Goal: Information Seeking & Learning: Learn about a topic

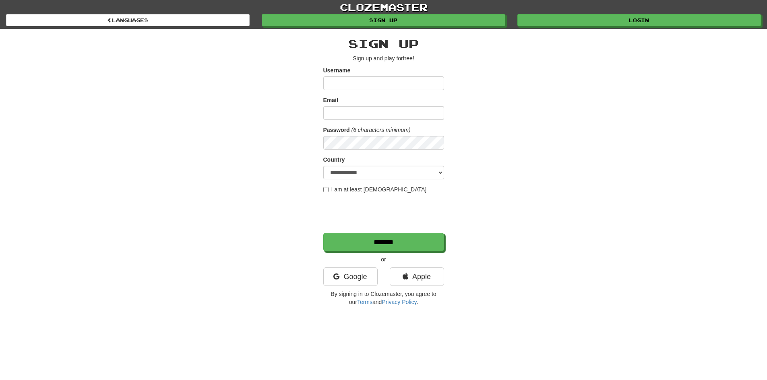
click at [363, 287] on div "Google" at bounding box center [350, 279] width 66 height 23
click at [363, 281] on link "Google" at bounding box center [350, 277] width 54 height 19
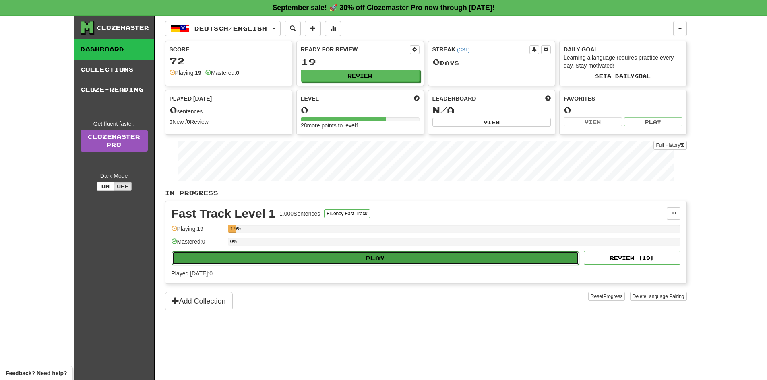
click at [311, 262] on button "Play" at bounding box center [375, 259] width 407 height 14
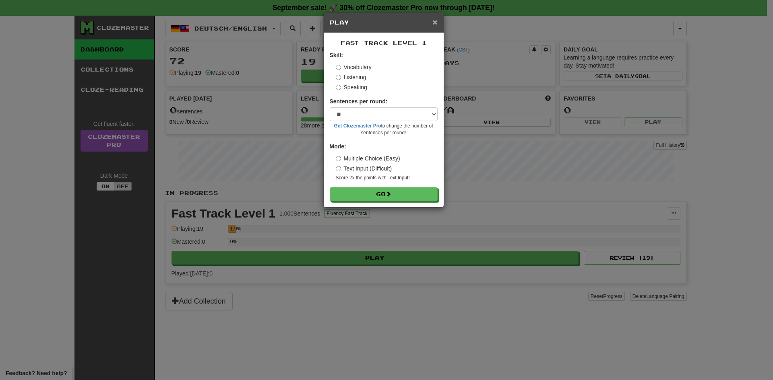
click at [434, 20] on span "×" at bounding box center [434, 21] width 5 height 9
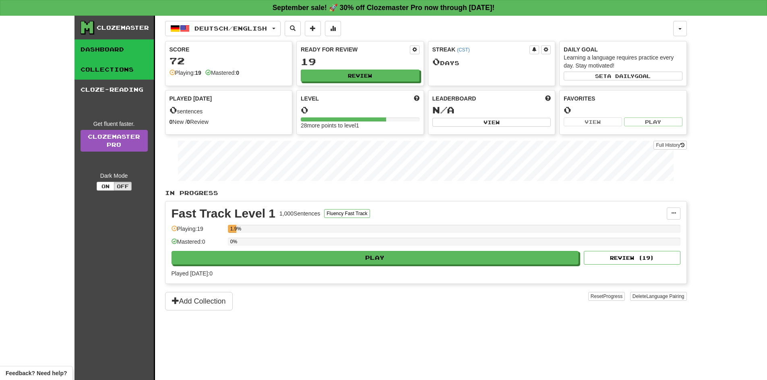
click at [131, 75] on link "Collections" at bounding box center [113, 70] width 79 height 20
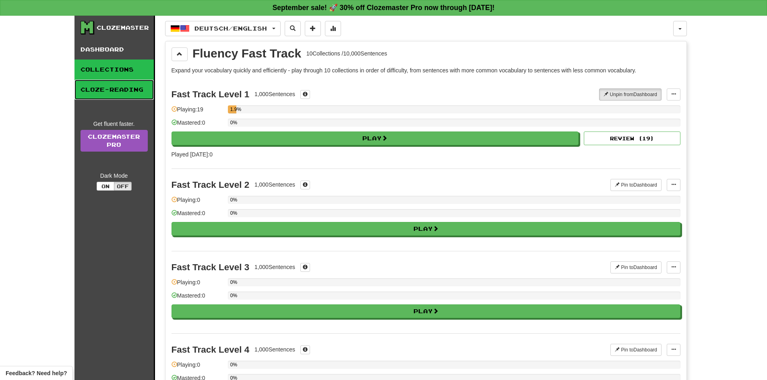
click at [134, 87] on link "Cloze-Reading" at bounding box center [113, 90] width 79 height 20
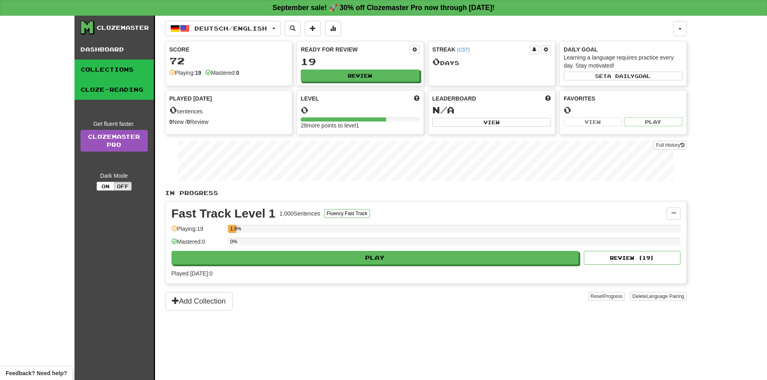
click at [100, 70] on link "Collections" at bounding box center [113, 70] width 79 height 20
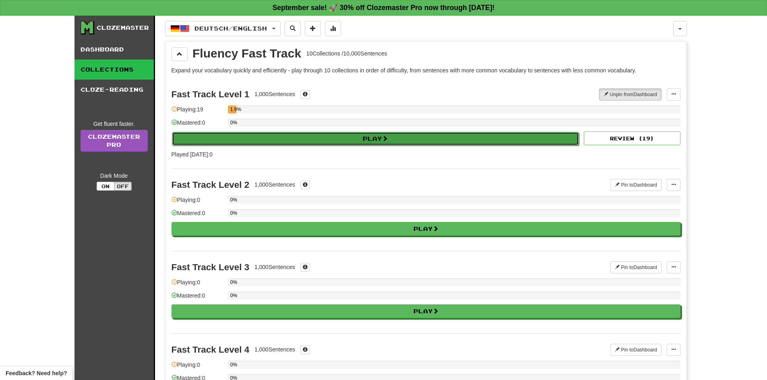
click at [327, 136] on button "Play" at bounding box center [375, 139] width 407 height 14
select select "**"
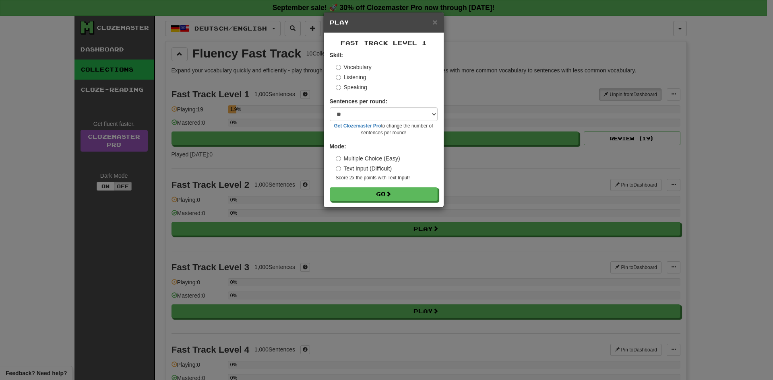
click at [371, 104] on label "Sentences per round:" at bounding box center [359, 101] width 58 height 8
click at [359, 107] on div "Sentences per round: * ** ** ** ** ** *** ******** Get Clozemaster Pro to chang…" at bounding box center [384, 116] width 108 height 39
click at [364, 113] on select "* ** ** ** ** ** *** ********" at bounding box center [384, 114] width 108 height 14
click at [363, 113] on select "* ** ** ** ** ** *** ********" at bounding box center [384, 114] width 108 height 14
click at [341, 88] on label "Speaking" at bounding box center [351, 87] width 31 height 8
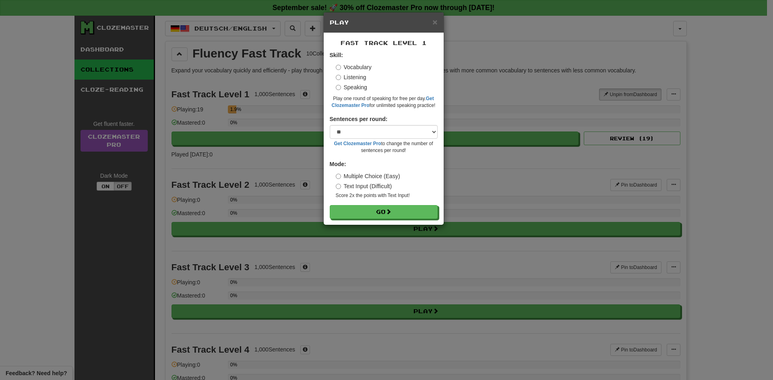
click at [344, 77] on label "Listening" at bounding box center [351, 77] width 31 height 8
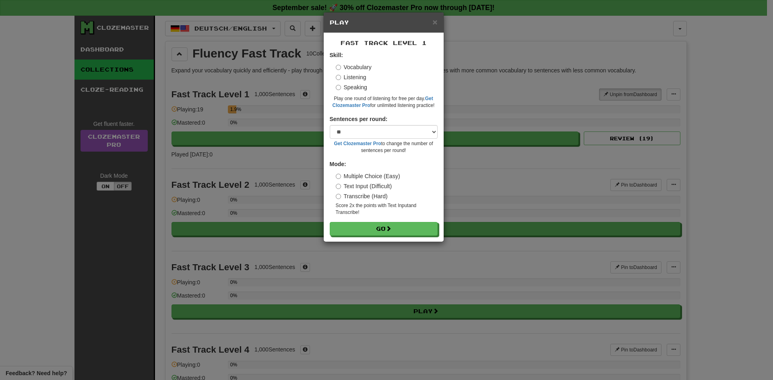
click at [353, 70] on label "Vocabulary" at bounding box center [354, 67] width 36 height 8
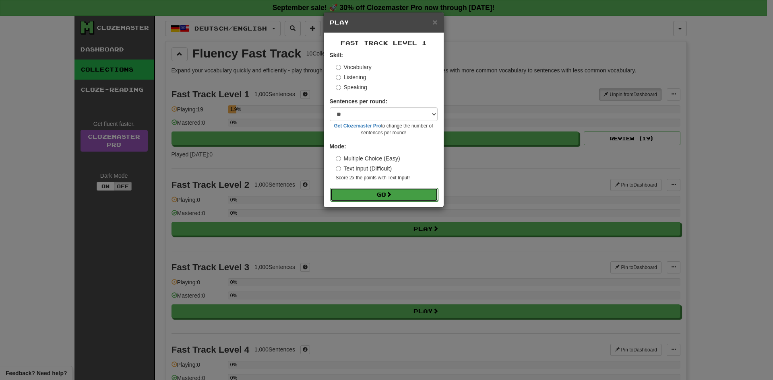
click at [380, 196] on button "Go" at bounding box center [384, 195] width 108 height 14
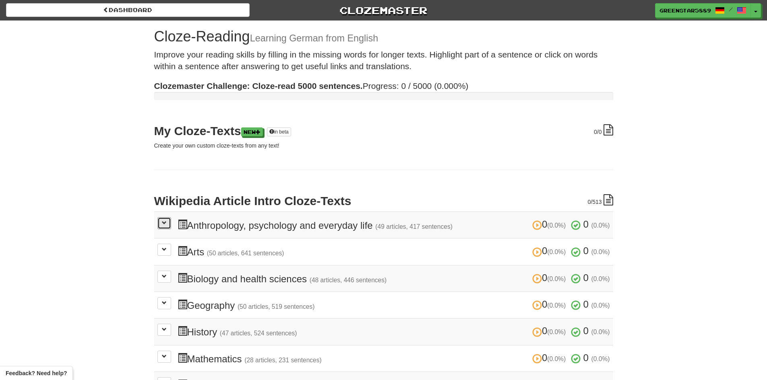
drag, startPoint x: 167, startPoint y: 226, endPoint x: 167, endPoint y: 230, distance: 4.5
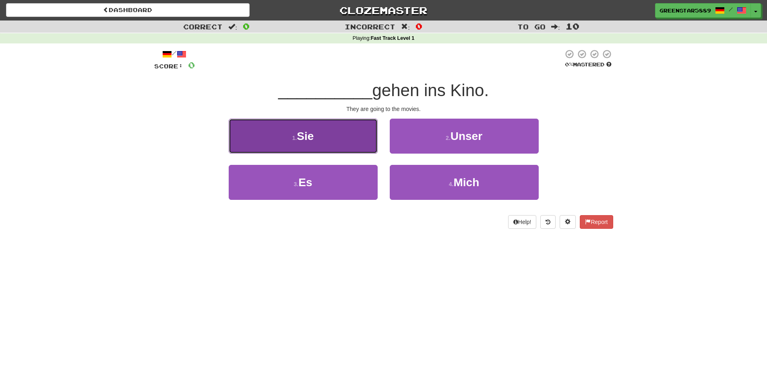
click at [343, 136] on button "1 . Sie" at bounding box center [303, 136] width 149 height 35
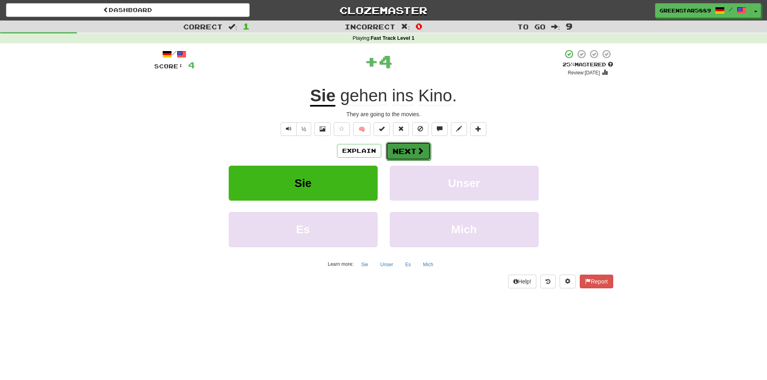
click at [411, 155] on button "Next" at bounding box center [408, 151] width 45 height 19
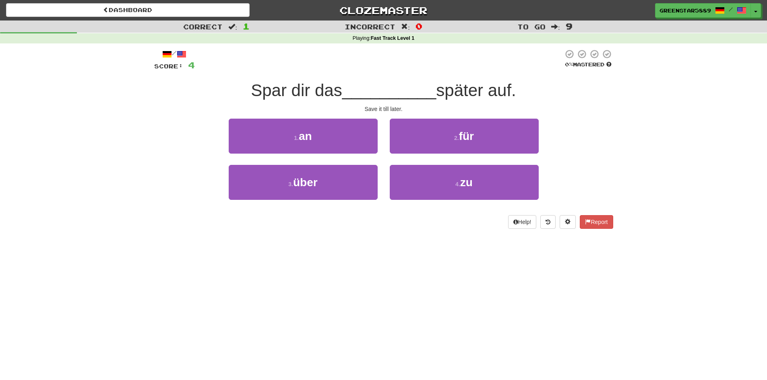
drag, startPoint x: 256, startPoint y: 88, endPoint x: 341, endPoint y: 91, distance: 85.0
click at [341, 91] on span "Spar dir das" at bounding box center [296, 90] width 91 height 19
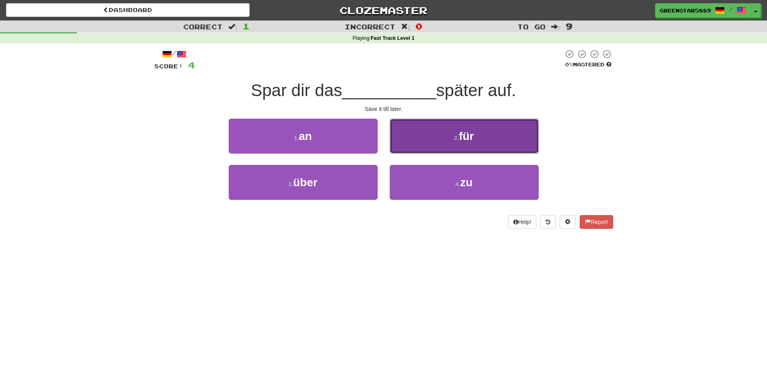
click at [474, 150] on button "2 . für" at bounding box center [464, 136] width 149 height 35
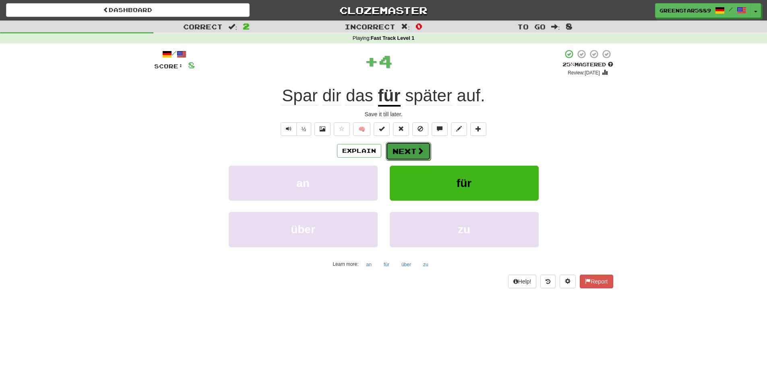
click at [409, 150] on button "Next" at bounding box center [408, 151] width 45 height 19
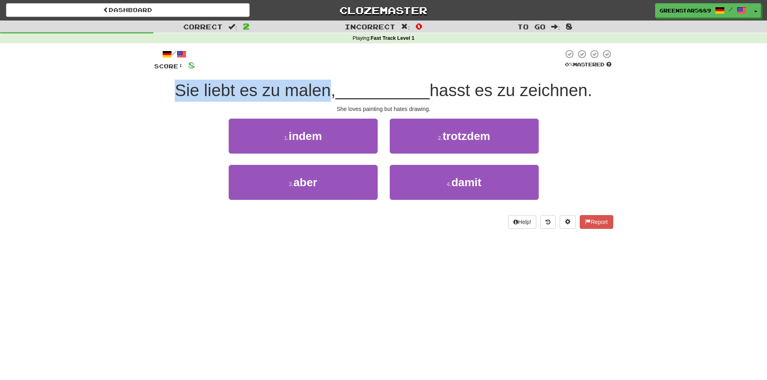
drag, startPoint x: 210, startPoint y: 89, endPoint x: 324, endPoint y: 88, distance: 114.3
click at [324, 88] on span "Sie liebt es zu malen," at bounding box center [255, 90] width 161 height 19
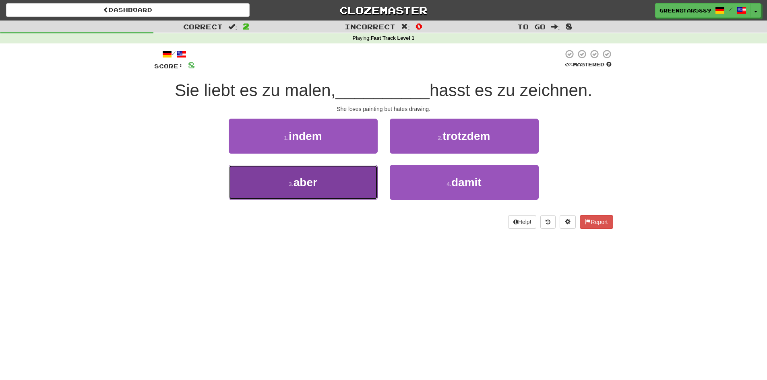
click at [338, 192] on button "3 . aber" at bounding box center [303, 182] width 149 height 35
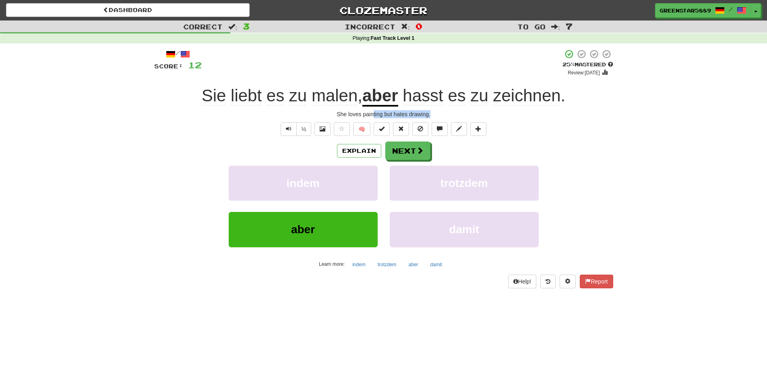
drag, startPoint x: 443, startPoint y: 111, endPoint x: 372, endPoint y: 116, distance: 71.0
click at [372, 116] on div "She loves painting but hates drawing." at bounding box center [383, 114] width 459 height 8
click at [402, 151] on button "Next" at bounding box center [408, 151] width 45 height 19
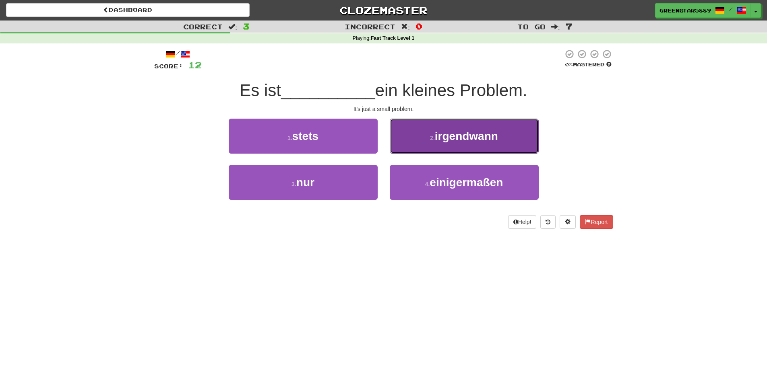
click at [500, 145] on button "2 . irgendwann" at bounding box center [464, 136] width 149 height 35
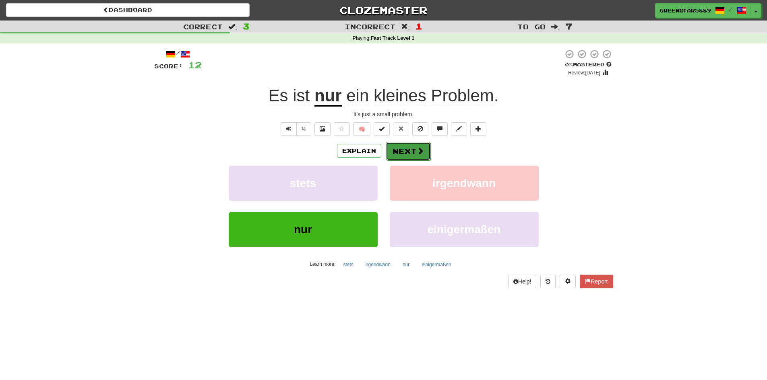
click at [415, 151] on button "Next" at bounding box center [408, 151] width 45 height 19
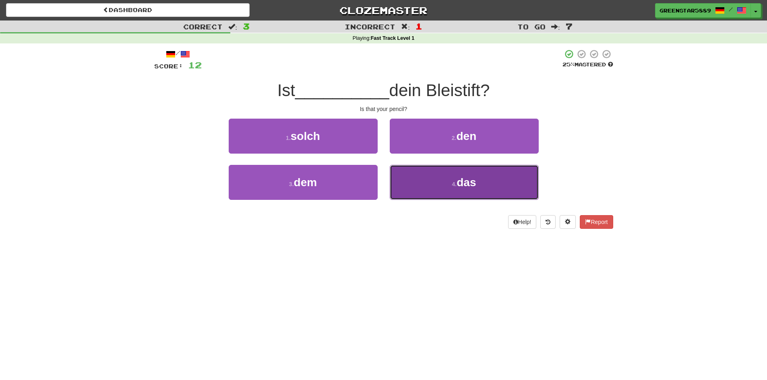
click at [419, 186] on button "4 . das" at bounding box center [464, 182] width 149 height 35
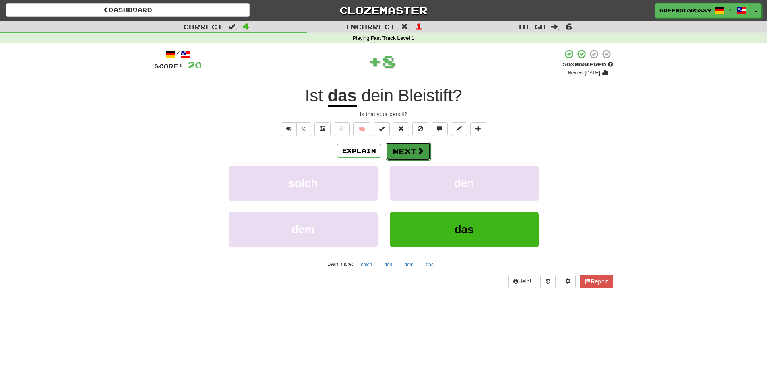
click at [402, 153] on button "Next" at bounding box center [408, 151] width 45 height 19
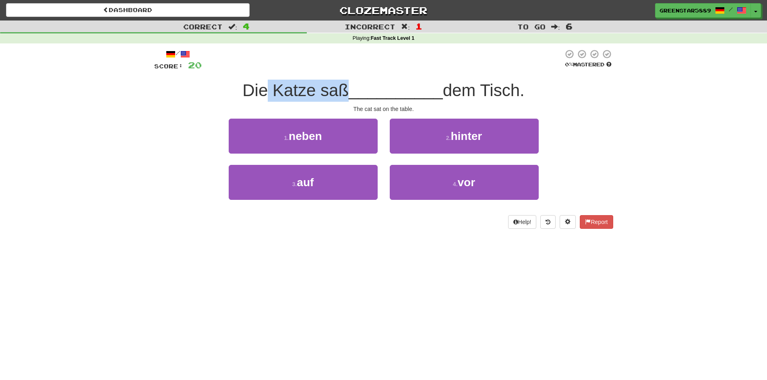
drag, startPoint x: 265, startPoint y: 92, endPoint x: 339, endPoint y: 91, distance: 73.7
click at [339, 91] on span "Die Katze saß" at bounding box center [295, 90] width 106 height 19
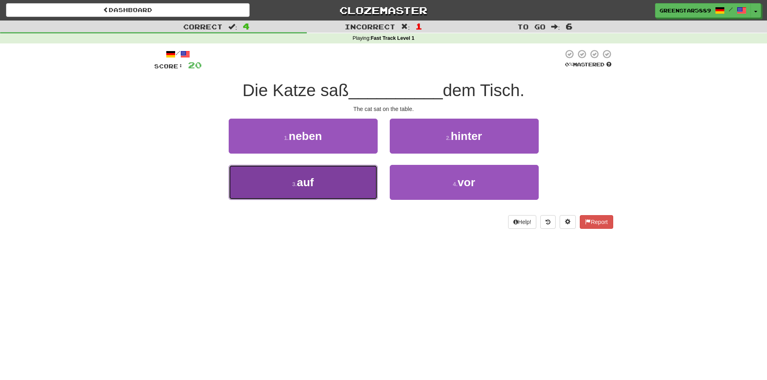
click at [329, 173] on button "3 . auf" at bounding box center [303, 182] width 149 height 35
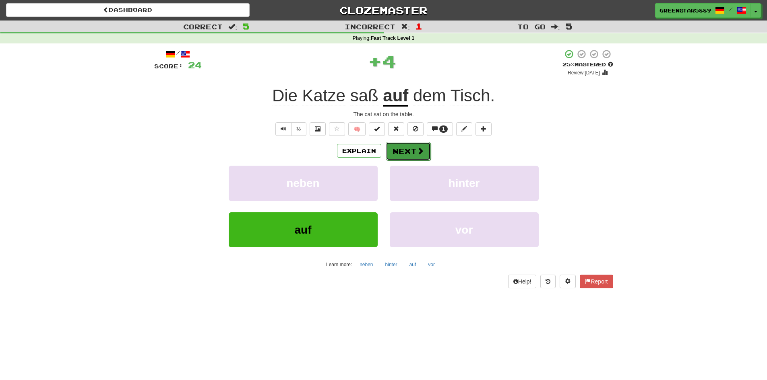
click at [407, 146] on button "Next" at bounding box center [408, 151] width 45 height 19
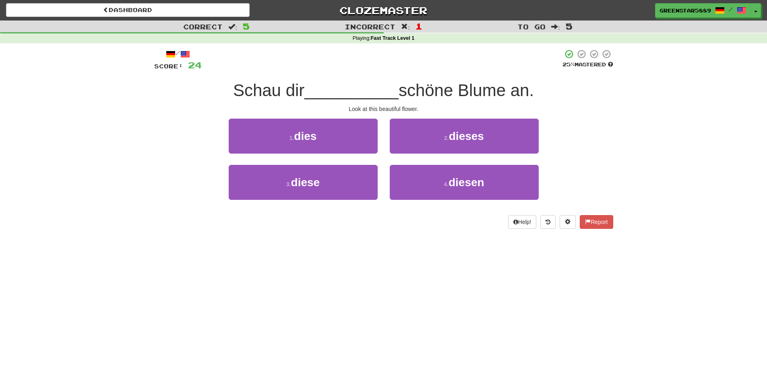
click at [346, 202] on div "3 . diese" at bounding box center [303, 188] width 161 height 46
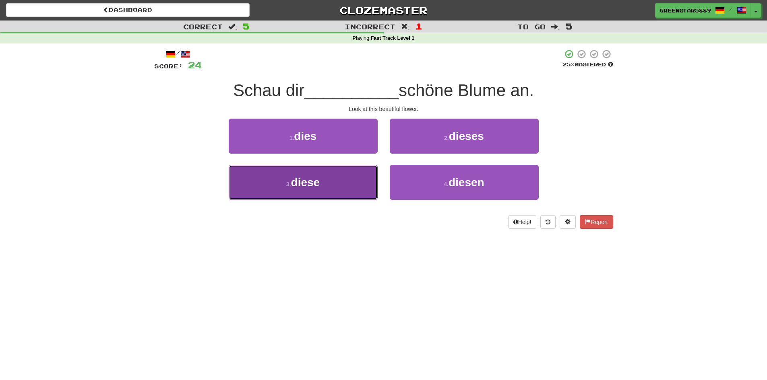
click at [344, 188] on button "3 . diese" at bounding box center [303, 182] width 149 height 35
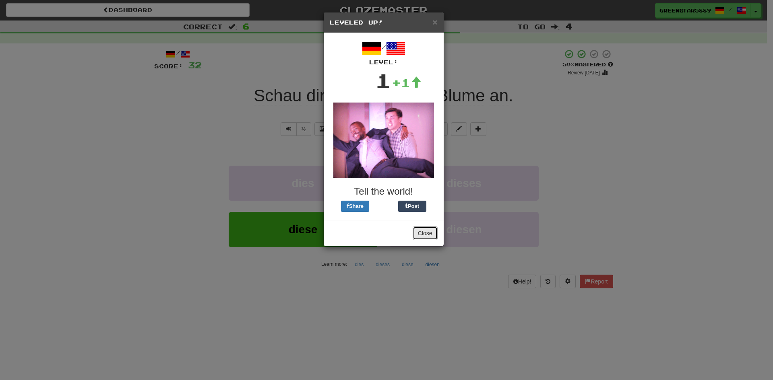
click at [421, 233] on button "Close" at bounding box center [425, 234] width 25 height 14
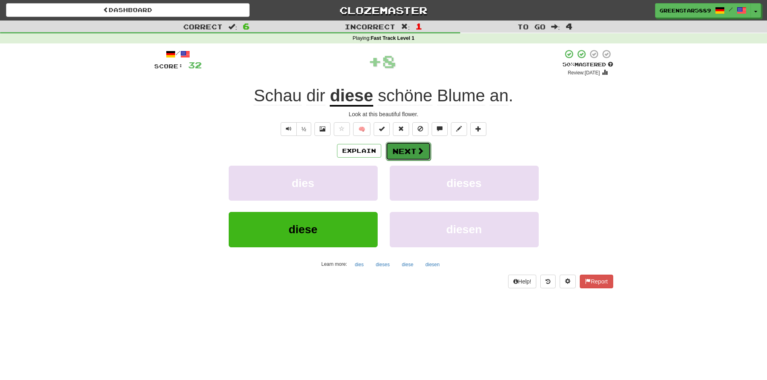
click at [407, 151] on button "Next" at bounding box center [408, 151] width 45 height 19
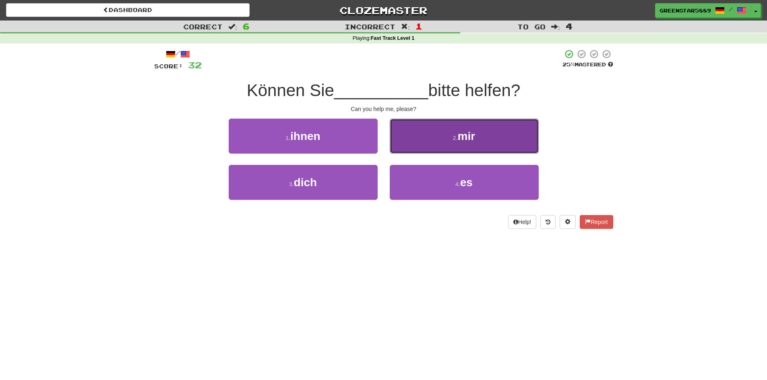
click at [417, 142] on button "2 . mir" at bounding box center [464, 136] width 149 height 35
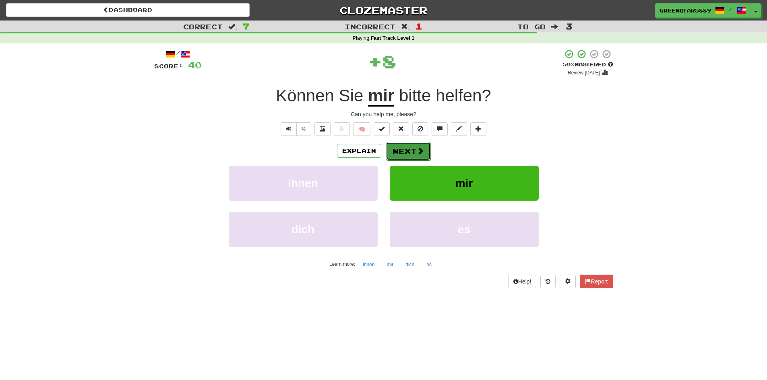
click at [390, 152] on button "Next" at bounding box center [408, 151] width 45 height 19
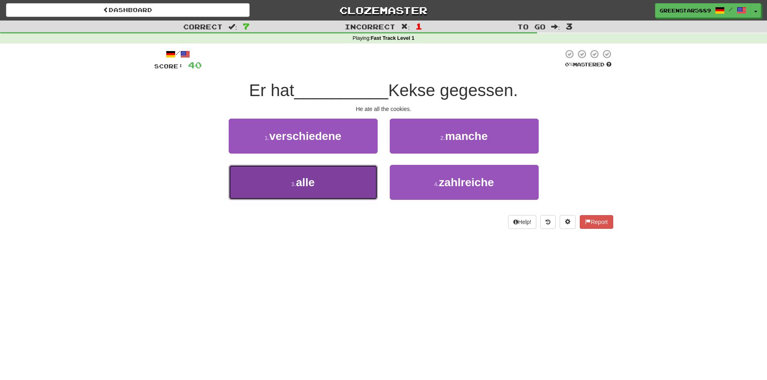
click at [312, 181] on span "alle" at bounding box center [305, 182] width 19 height 12
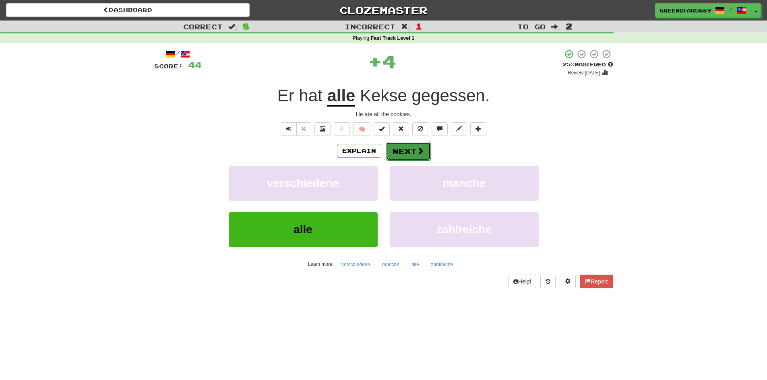
click at [404, 150] on button "Next" at bounding box center [408, 151] width 45 height 19
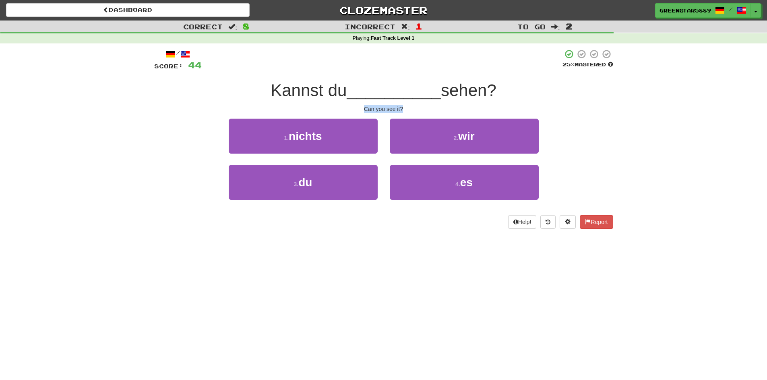
drag, startPoint x: 405, startPoint y: 107, endPoint x: 355, endPoint y: 111, distance: 50.9
click at [355, 111] on div "Can you see it?" at bounding box center [383, 109] width 459 height 8
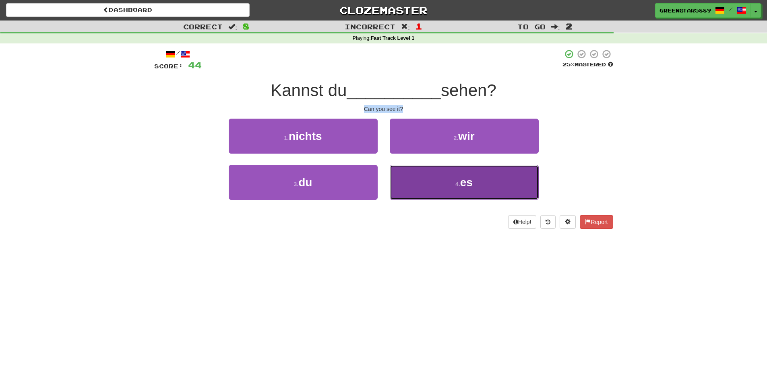
click at [427, 183] on button "4 . es" at bounding box center [464, 182] width 149 height 35
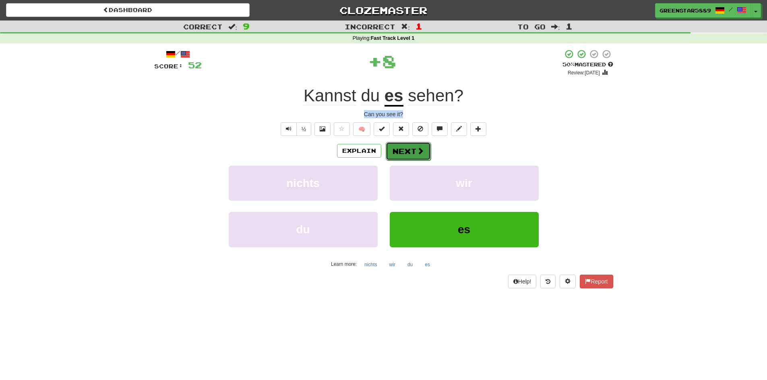
click at [411, 152] on button "Next" at bounding box center [408, 151] width 45 height 19
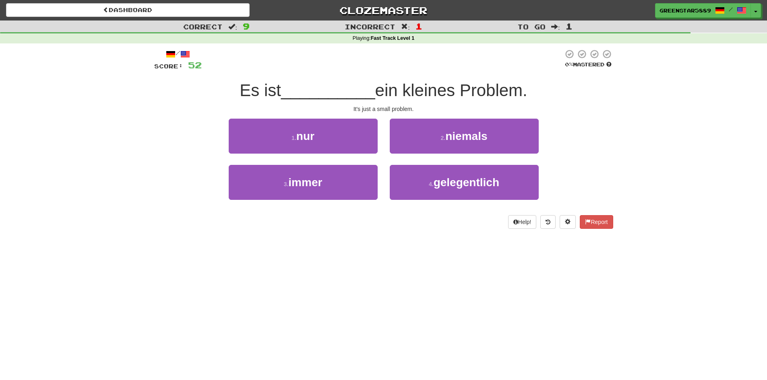
click at [378, 109] on div "It's just a small problem." at bounding box center [383, 109] width 459 height 8
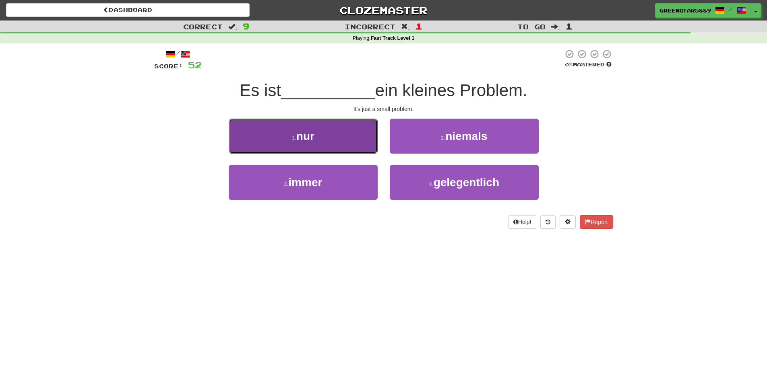
click at [347, 151] on button "1 . nur" at bounding box center [303, 136] width 149 height 35
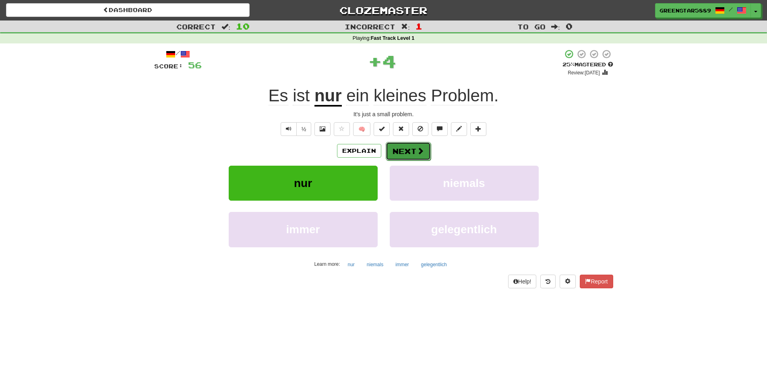
click at [408, 156] on button "Next" at bounding box center [408, 151] width 45 height 19
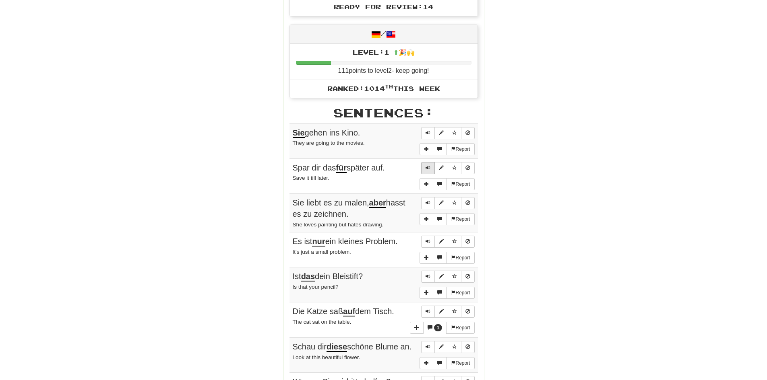
scroll to position [386, 0]
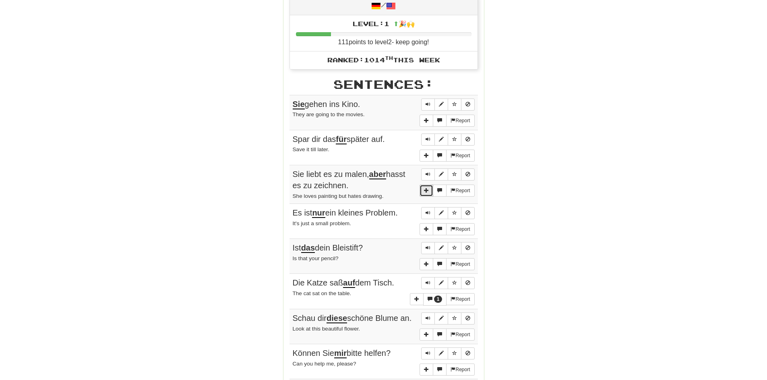
click at [421, 188] on button "More sentence controls" at bounding box center [426, 191] width 14 height 12
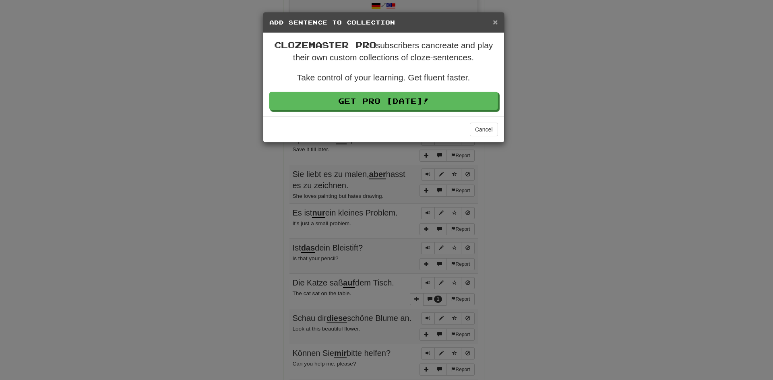
click at [496, 21] on span "×" at bounding box center [495, 21] width 5 height 9
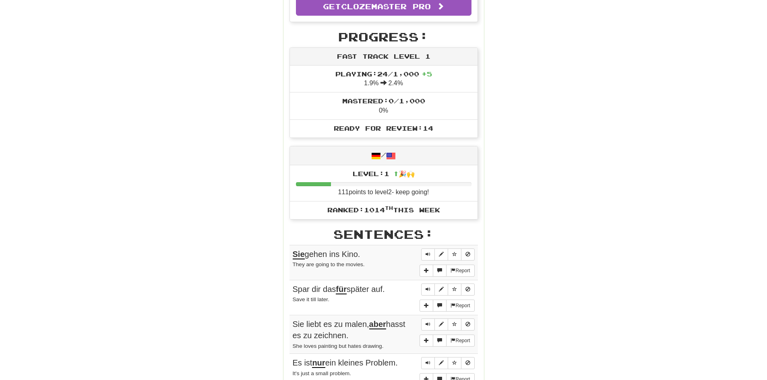
scroll to position [0, 0]
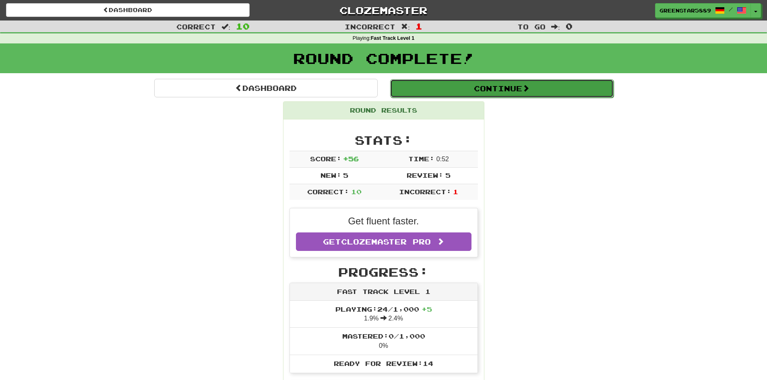
click at [457, 92] on button "Continue" at bounding box center [501, 88] width 223 height 19
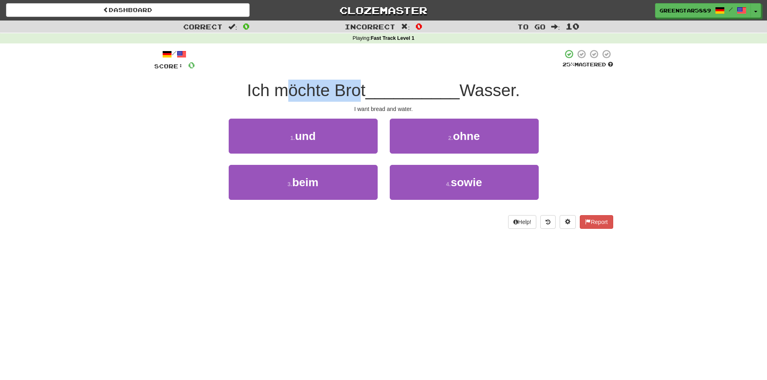
drag, startPoint x: 280, startPoint y: 82, endPoint x: 356, endPoint y: 99, distance: 77.9
click at [356, 99] on span "Ich möchte Brot" at bounding box center [306, 90] width 118 height 19
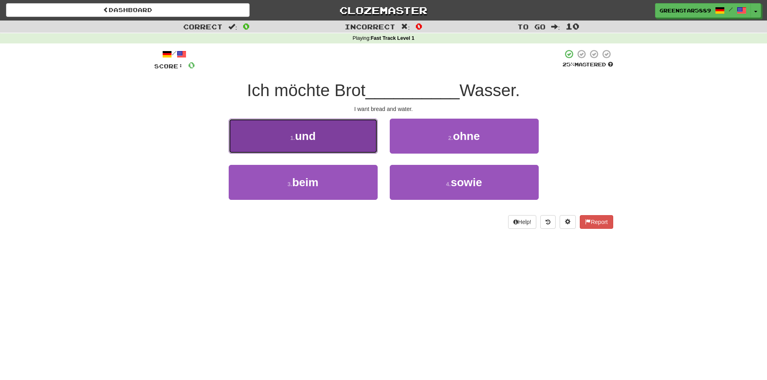
click at [334, 143] on button "1 . und" at bounding box center [303, 136] width 149 height 35
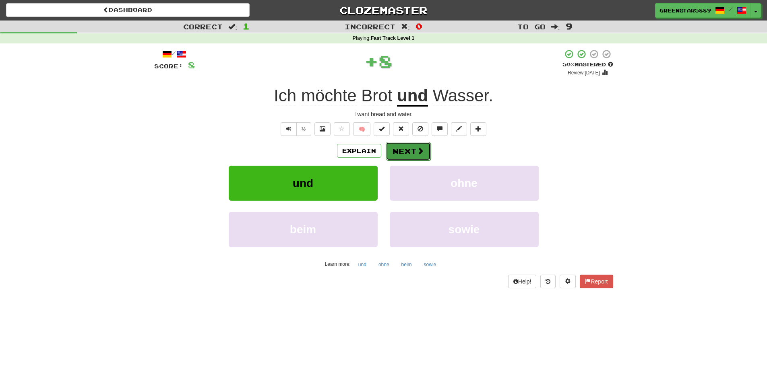
click at [409, 152] on button "Next" at bounding box center [408, 151] width 45 height 19
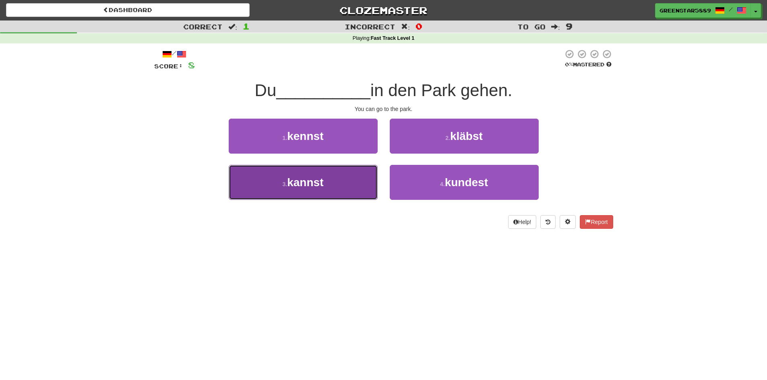
click at [313, 170] on button "3 . kannst" at bounding box center [303, 182] width 149 height 35
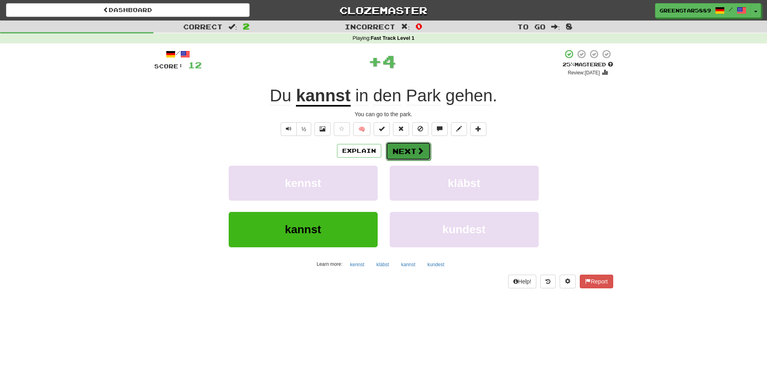
click at [411, 154] on button "Next" at bounding box center [408, 151] width 45 height 19
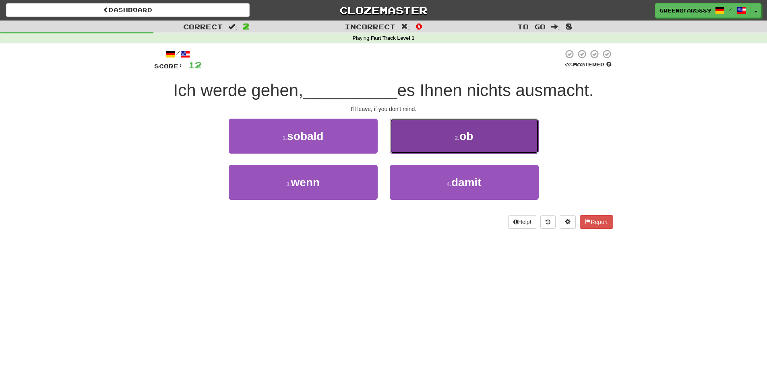
click at [483, 142] on button "2 . ob" at bounding box center [464, 136] width 149 height 35
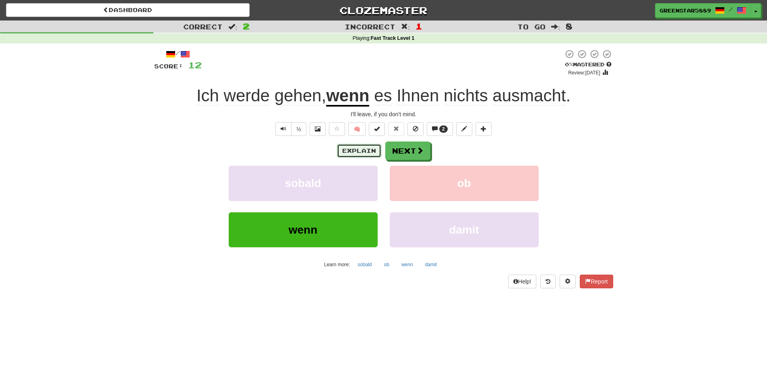
click at [351, 154] on button "Explain" at bounding box center [359, 151] width 44 height 14
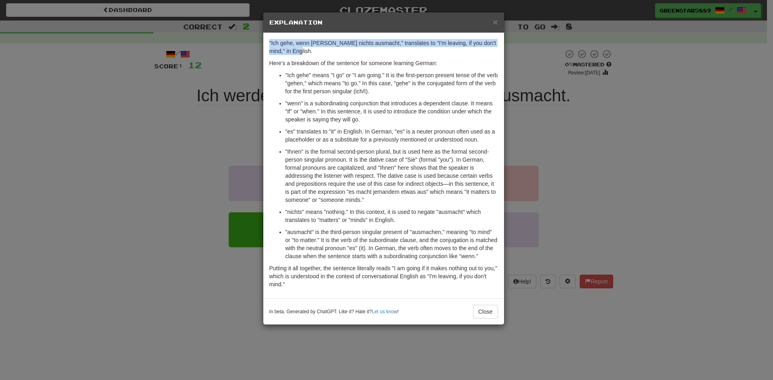
drag, startPoint x: 317, startPoint y: 54, endPoint x: 267, endPoint y: 42, distance: 51.0
click at [267, 42] on div ""Ich gehe, wenn [PERSON_NAME] nichts ausmacht," translates to "I'm leaving, if …" at bounding box center [383, 166] width 241 height 266
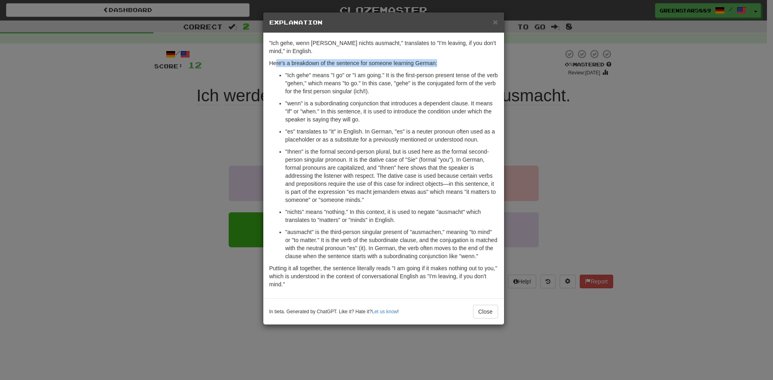
drag, startPoint x: 282, startPoint y: 63, endPoint x: 462, endPoint y: 66, distance: 180.3
click at [462, 66] on p "Here's a breakdown of the sentence for someone learning German:" at bounding box center [383, 63] width 229 height 8
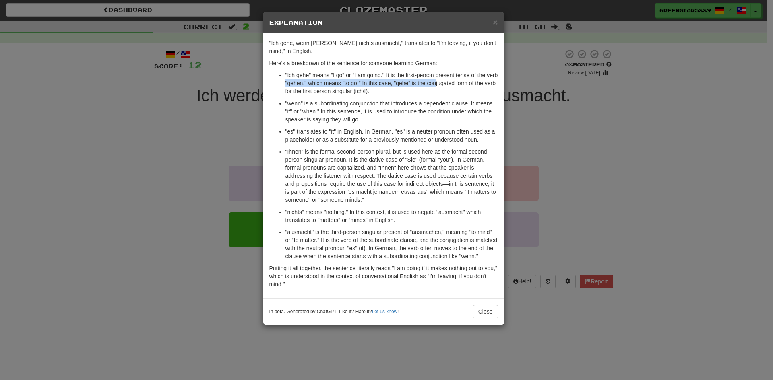
drag, startPoint x: 435, startPoint y: 87, endPoint x: 284, endPoint y: 81, distance: 151.1
click at [284, 81] on ul ""Ich gehe" means "I go" or "I am going." It is the first-person present tense o…" at bounding box center [383, 165] width 229 height 189
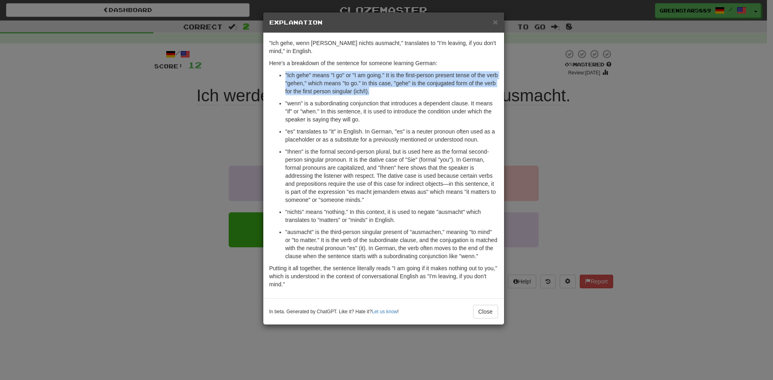
drag, startPoint x: 284, startPoint y: 75, endPoint x: 384, endPoint y: 91, distance: 101.4
click at [384, 91] on ul ""Ich gehe" means "I go" or "I am going." It is the first-person present tense o…" at bounding box center [383, 165] width 229 height 189
click at [384, 91] on p ""Ich gehe" means "I go" or "I am going." It is the first-person present tense o…" at bounding box center [391, 83] width 213 height 24
drag, startPoint x: 384, startPoint y: 91, endPoint x: 281, endPoint y: 70, distance: 105.9
click at [281, 70] on div ""Ich gehe, wenn [PERSON_NAME] nichts ausmacht," translates to "I'm leaving, if …" at bounding box center [383, 166] width 241 height 266
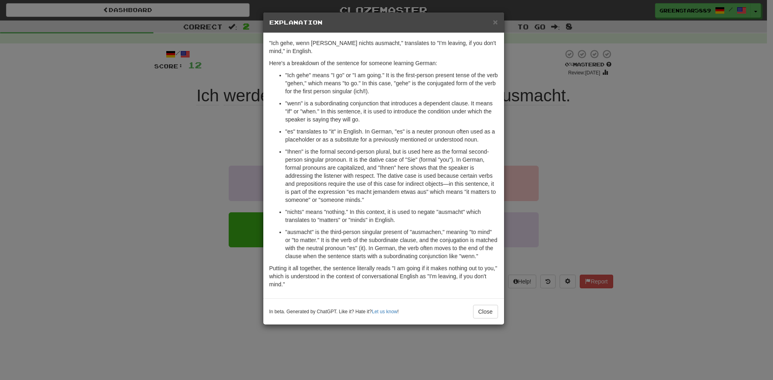
click at [281, 70] on div ""Ich gehe, wenn [PERSON_NAME] nichts ausmacht," translates to "I'm leaving, if …" at bounding box center [383, 166] width 241 height 266
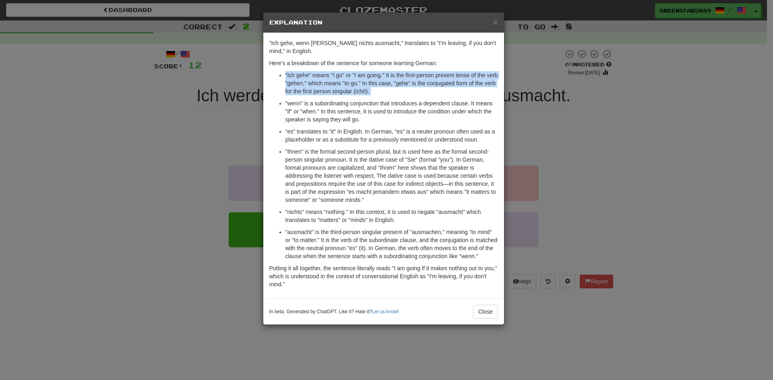
drag, startPoint x: 281, startPoint y: 70, endPoint x: 409, endPoint y: 95, distance: 131.0
click at [409, 95] on div ""Ich gehe, wenn [PERSON_NAME] nichts ausmacht," translates to "I'm leaving, if …" at bounding box center [383, 166] width 241 height 266
click at [409, 95] on p ""Ich gehe" means "I go" or "I am going." It is the first-person present tense o…" at bounding box center [391, 83] width 213 height 24
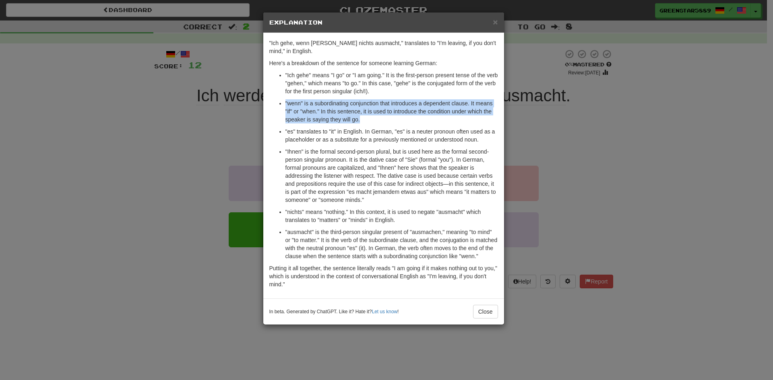
drag, startPoint x: 281, startPoint y: 105, endPoint x: 398, endPoint y: 118, distance: 117.8
click at [398, 118] on li ""wenn" is a subordinating conjunction that introduces a dependent clause. It me…" at bounding box center [391, 111] width 213 height 24
click at [398, 118] on p ""wenn" is a subordinating conjunction that introduces a dependent clause. It me…" at bounding box center [391, 111] width 213 height 24
drag, startPoint x: 398, startPoint y: 118, endPoint x: 287, endPoint y: 98, distance: 112.4
click at [287, 98] on ul ""Ich gehe" means "I go" or "I am going." It is the first-person present tense o…" at bounding box center [383, 165] width 229 height 189
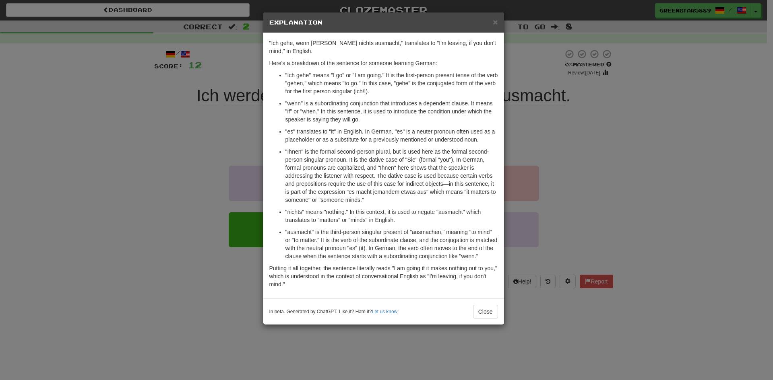
click at [287, 98] on ul ""Ich gehe" means "I go" or "I am going." It is the first-person present tense o…" at bounding box center [383, 165] width 229 height 189
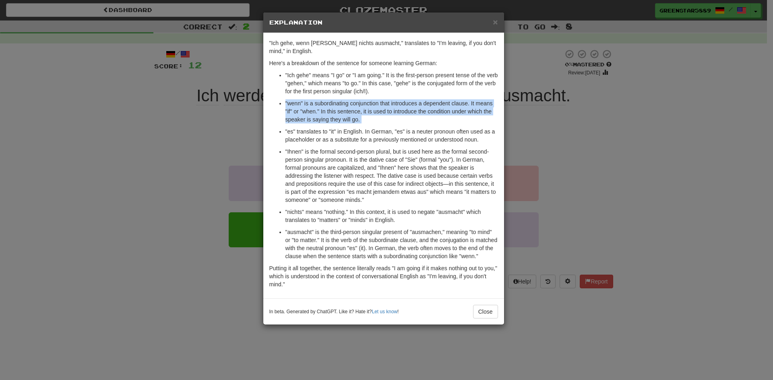
drag, startPoint x: 284, startPoint y: 98, endPoint x: 408, endPoint y: 126, distance: 127.1
click at [408, 126] on ul ""Ich gehe" means "I go" or "I am going." It is the first-person present tense o…" at bounding box center [383, 165] width 229 height 189
drag, startPoint x: 352, startPoint y: 116, endPoint x: 287, endPoint y: 101, distance: 66.4
click at [287, 101] on p ""wenn" is a subordinating conjunction that introduces a dependent clause. It me…" at bounding box center [391, 111] width 213 height 24
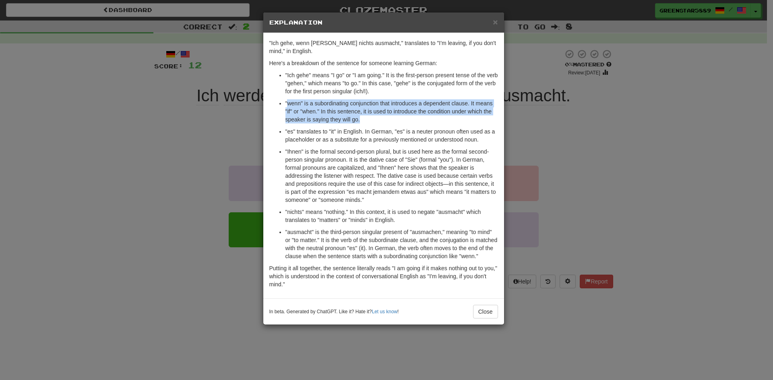
click at [287, 101] on p ""wenn" is a subordinating conjunction that introduces a dependent clause. It me…" at bounding box center [391, 111] width 213 height 24
drag, startPoint x: 287, startPoint y: 101, endPoint x: 406, endPoint y: 119, distance: 119.6
click at [406, 119] on p ""wenn" is a subordinating conjunction that introduces a dependent clause. It me…" at bounding box center [391, 111] width 213 height 24
drag, startPoint x: 406, startPoint y: 119, endPoint x: 271, endPoint y: 97, distance: 136.2
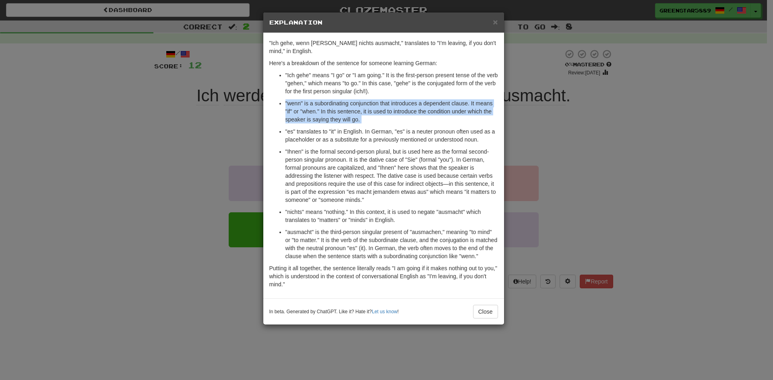
click at [271, 97] on ul ""Ich gehe" means "I go" or "I am going." It is the first-person present tense o…" at bounding box center [383, 165] width 229 height 189
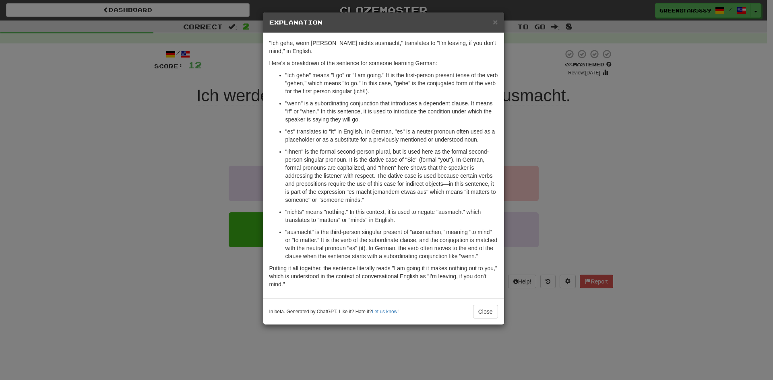
click at [271, 97] on ul ""Ich gehe" means "I go" or "I am going." It is the first-person present tense o…" at bounding box center [383, 165] width 229 height 189
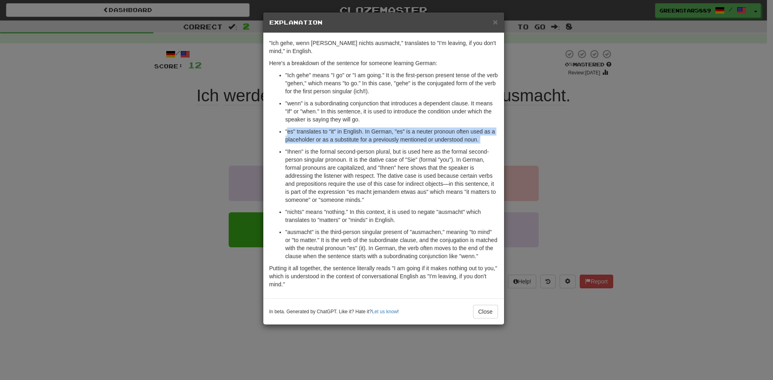
drag, startPoint x: 287, startPoint y: 130, endPoint x: 489, endPoint y: 147, distance: 202.8
click at [489, 147] on ul ""Ich gehe" means "I go" or "I am going." It is the first-person present tense o…" at bounding box center [383, 165] width 229 height 189
click at [487, 141] on p ""es" translates to "it" in English. In German, "es" is a neuter pronoun often u…" at bounding box center [391, 136] width 213 height 16
drag, startPoint x: 470, startPoint y: 138, endPoint x: 452, endPoint y: 136, distance: 18.2
click at [462, 138] on p ""es" translates to "it" in English. In German, "es" is a neuter pronoun often u…" at bounding box center [391, 136] width 213 height 16
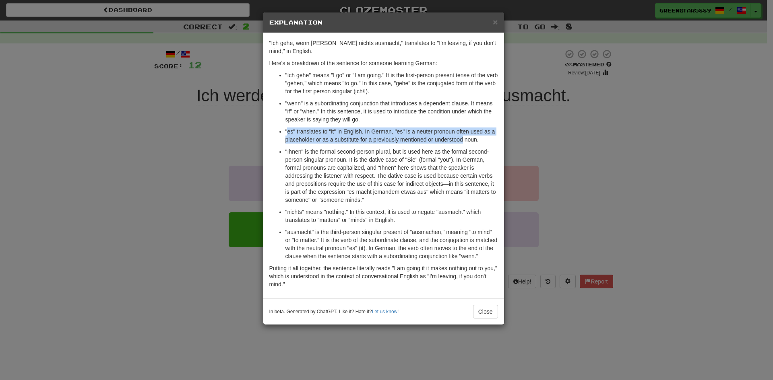
click at [449, 136] on p ""es" translates to "it" in English. In German, "es" is a neuter pronoun often u…" at bounding box center [391, 136] width 213 height 16
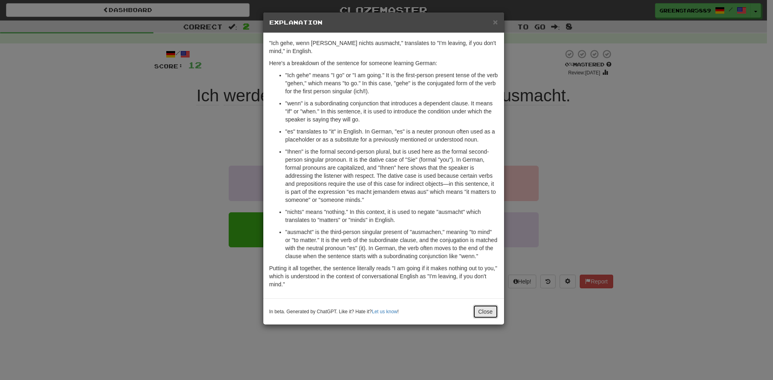
click at [488, 316] on button "Close" at bounding box center [485, 312] width 25 height 14
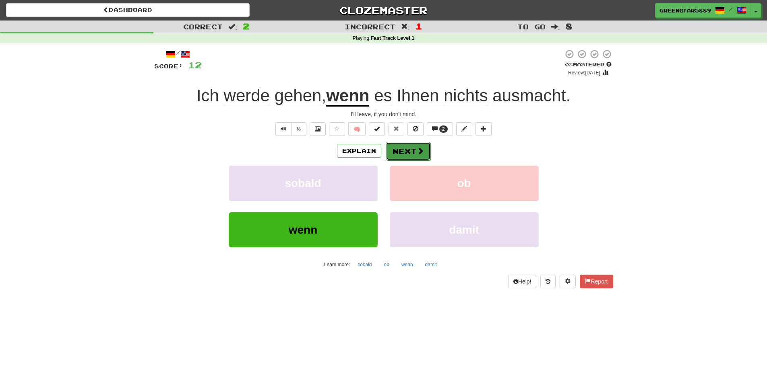
click at [409, 150] on button "Next" at bounding box center [408, 151] width 45 height 19
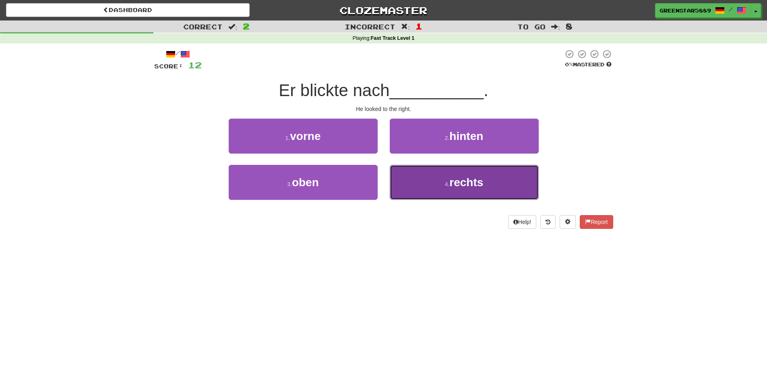
click at [446, 188] on button "4 . rechts" at bounding box center [464, 182] width 149 height 35
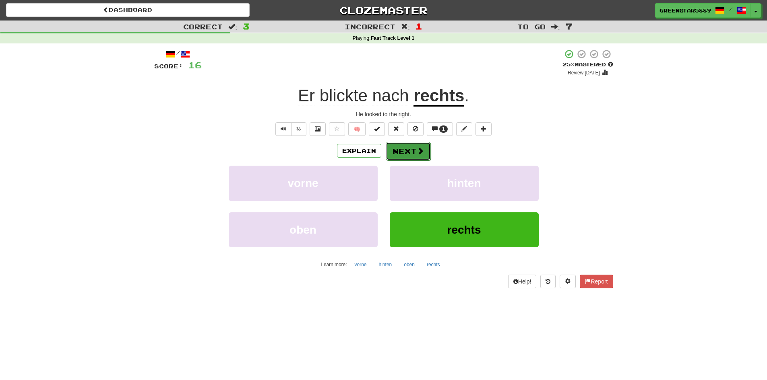
click at [415, 150] on button "Next" at bounding box center [408, 151] width 45 height 19
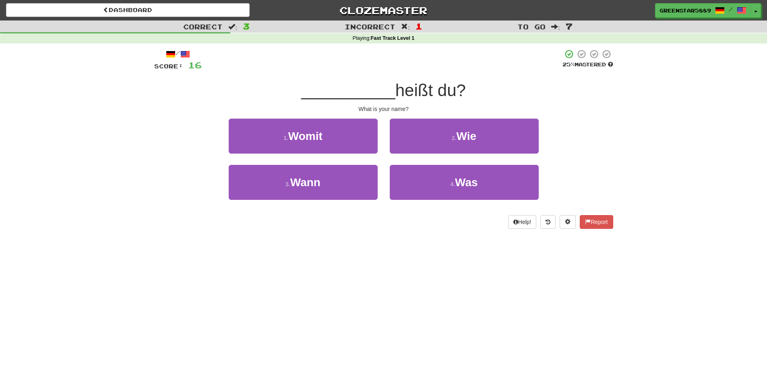
drag, startPoint x: 399, startPoint y: 86, endPoint x: 475, endPoint y: 94, distance: 75.7
click at [475, 94] on div "__________ heißt du?" at bounding box center [383, 91] width 459 height 22
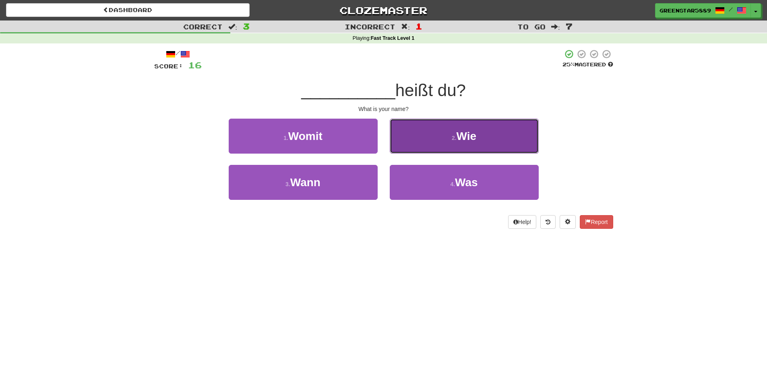
click at [447, 147] on button "2 . Wie" at bounding box center [464, 136] width 149 height 35
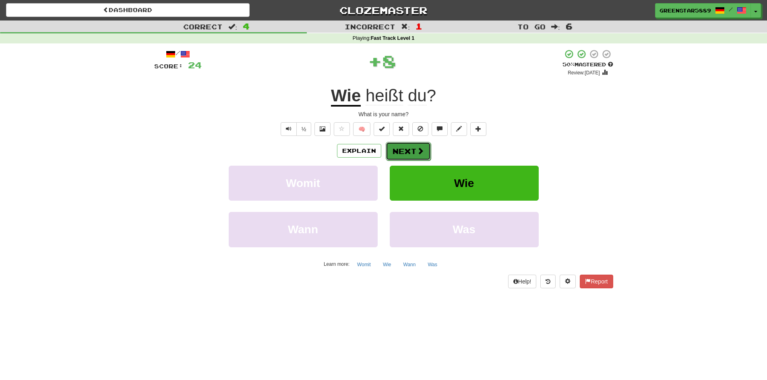
click at [408, 147] on button "Next" at bounding box center [408, 151] width 45 height 19
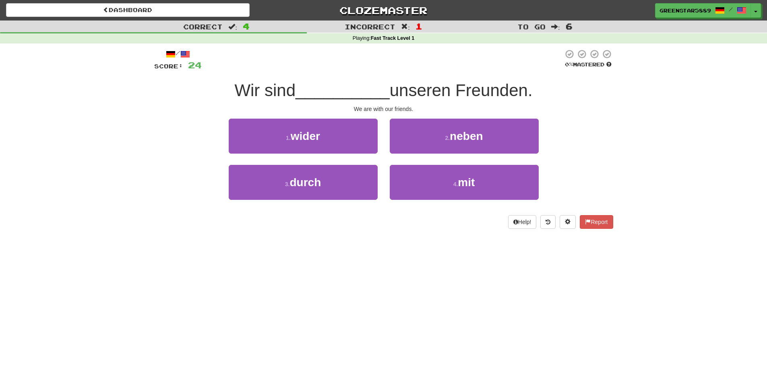
click at [450, 203] on div "4 . mit" at bounding box center [464, 188] width 161 height 46
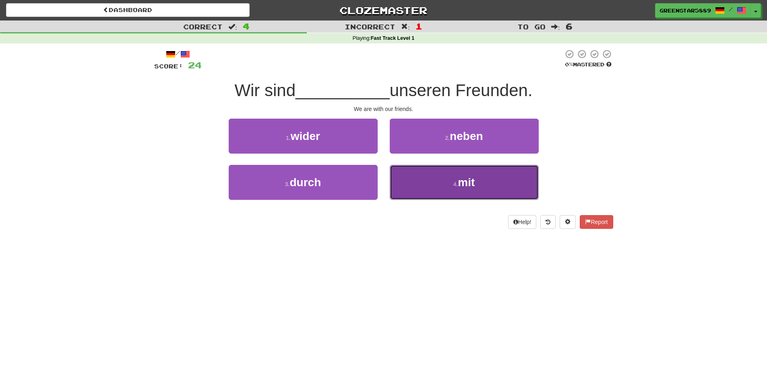
click at [447, 197] on button "4 . mit" at bounding box center [464, 182] width 149 height 35
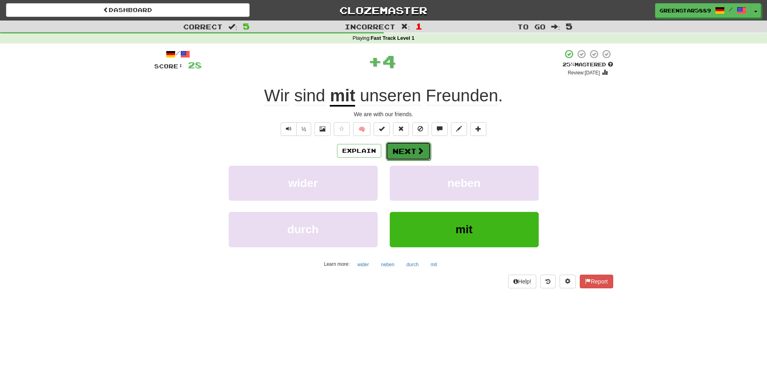
click at [408, 156] on button "Next" at bounding box center [408, 151] width 45 height 19
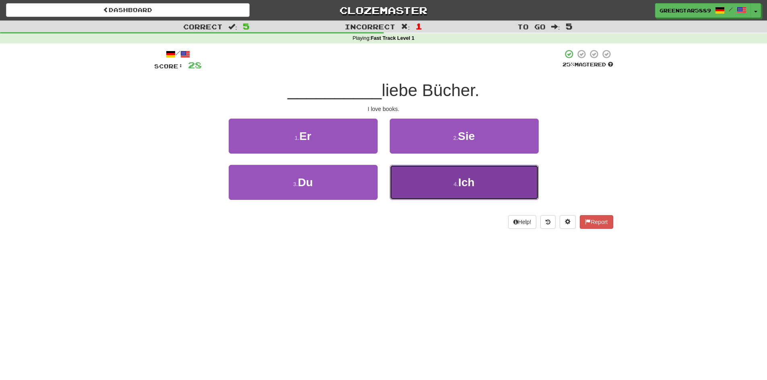
click at [454, 188] on button "4 . Ich" at bounding box center [464, 182] width 149 height 35
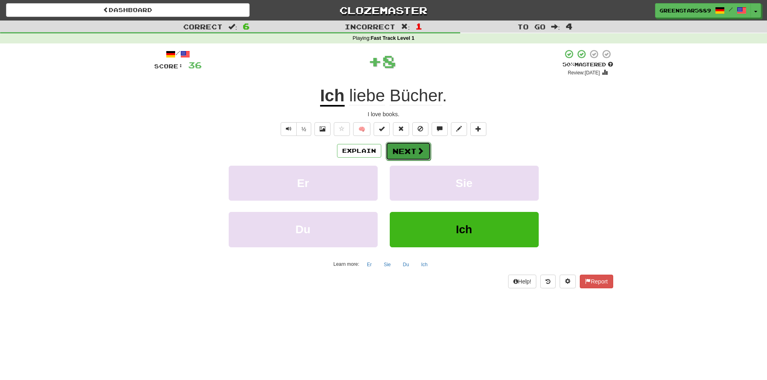
click at [406, 150] on button "Next" at bounding box center [408, 151] width 45 height 19
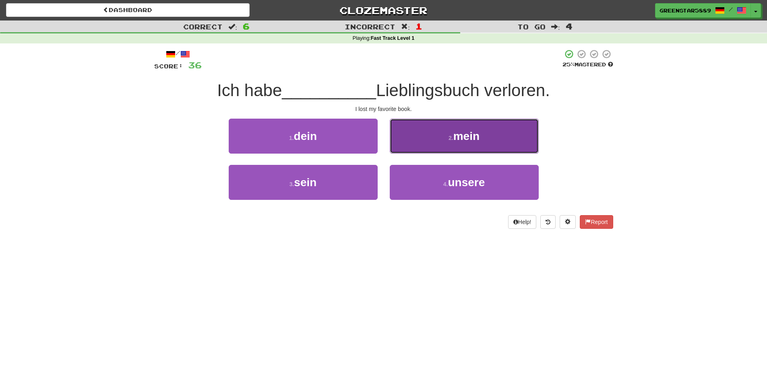
click at [475, 139] on span "mein" at bounding box center [466, 136] width 26 height 12
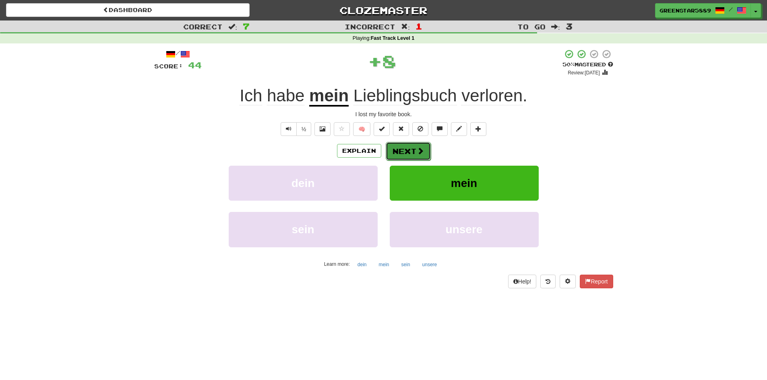
click at [417, 149] on span at bounding box center [420, 150] width 7 height 7
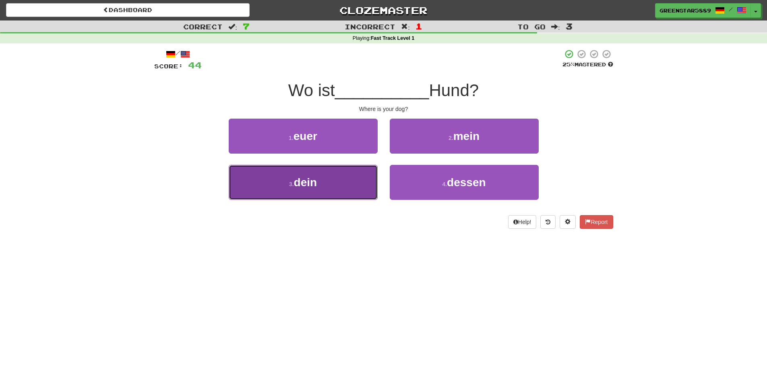
click at [338, 185] on button "3 . dein" at bounding box center [303, 182] width 149 height 35
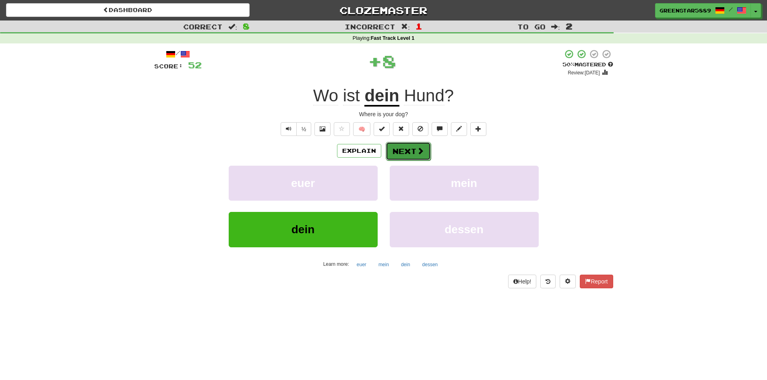
click at [422, 151] on span at bounding box center [420, 150] width 7 height 7
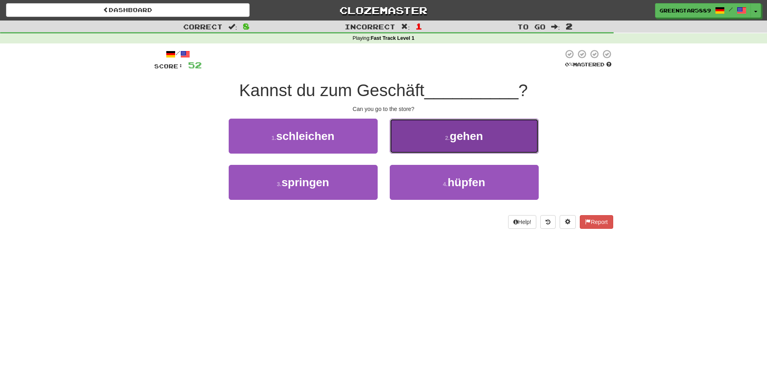
click at [439, 137] on button "2 . gehen" at bounding box center [464, 136] width 149 height 35
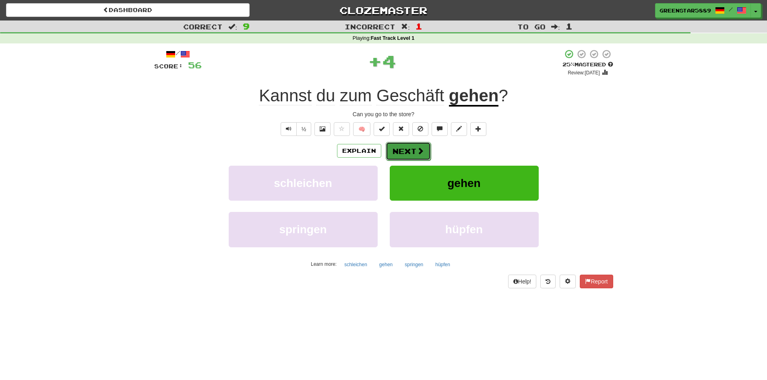
click at [403, 158] on button "Next" at bounding box center [408, 151] width 45 height 19
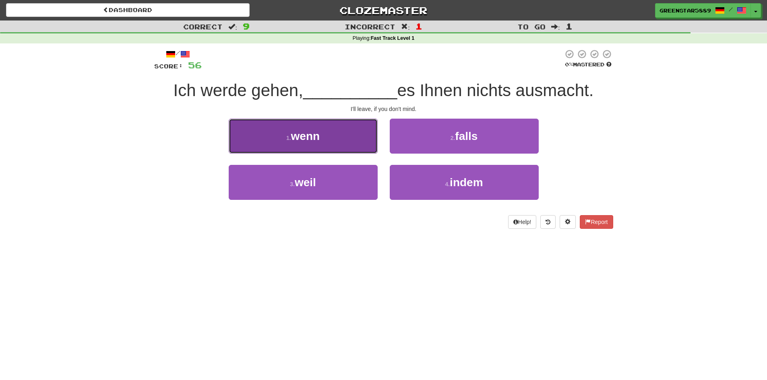
click at [332, 133] on button "1 . wenn" at bounding box center [303, 136] width 149 height 35
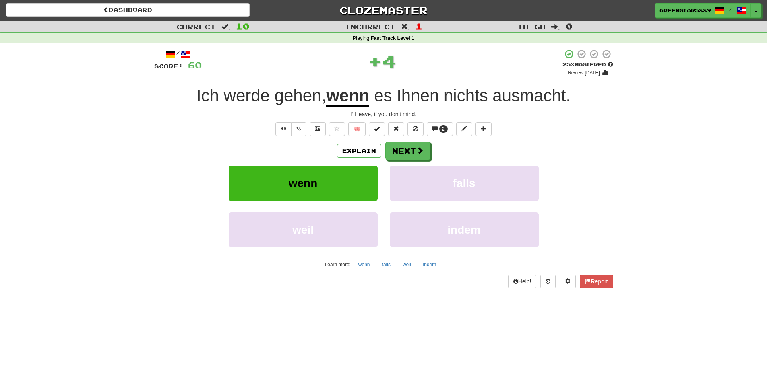
click at [536, 97] on span "ausmacht" at bounding box center [528, 95] width 73 height 19
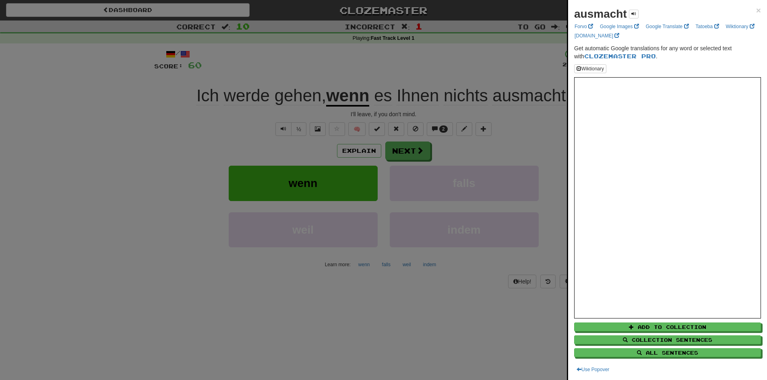
click at [756, 11] on div "ausmacht × Forvo Google Images Google Translate Tatoeba Wiktionary [DOMAIN_NAME…" at bounding box center [667, 190] width 199 height 380
click at [756, 9] on span "×" at bounding box center [758, 10] width 5 height 9
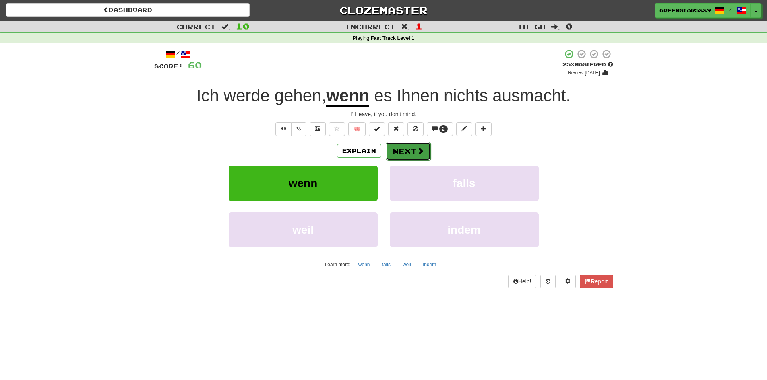
click at [416, 157] on button "Next" at bounding box center [408, 151] width 45 height 19
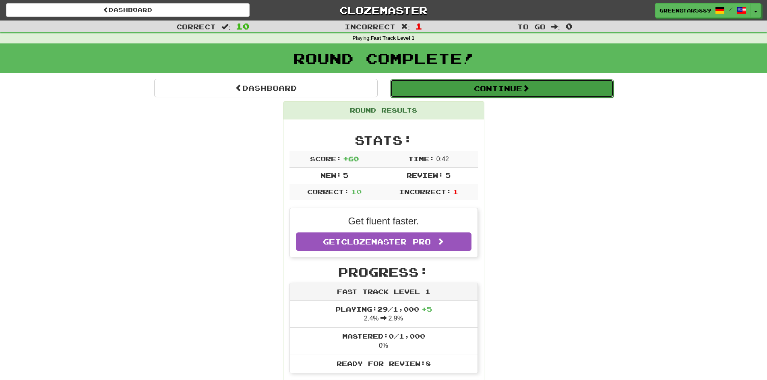
click at [475, 95] on button "Continue" at bounding box center [501, 88] width 223 height 19
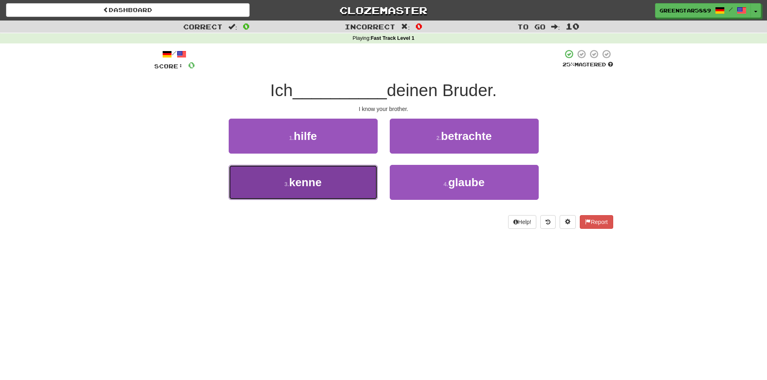
click at [343, 185] on button "3 . kenne" at bounding box center [303, 182] width 149 height 35
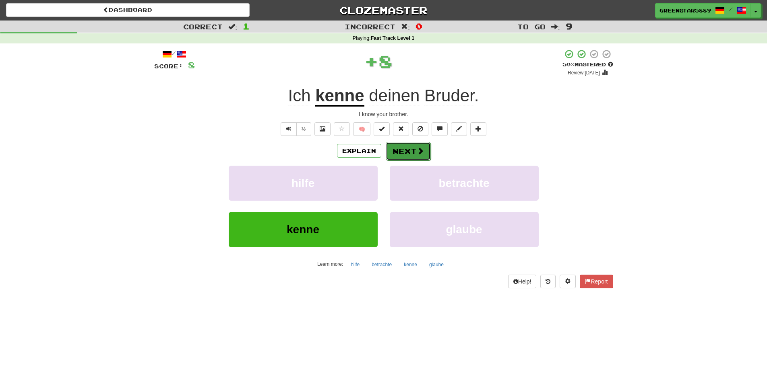
click at [406, 143] on button "Next" at bounding box center [408, 151] width 45 height 19
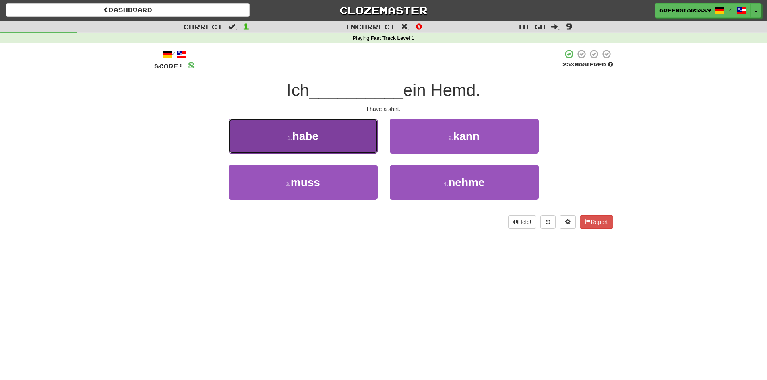
click at [352, 142] on button "1 . habe" at bounding box center [303, 136] width 149 height 35
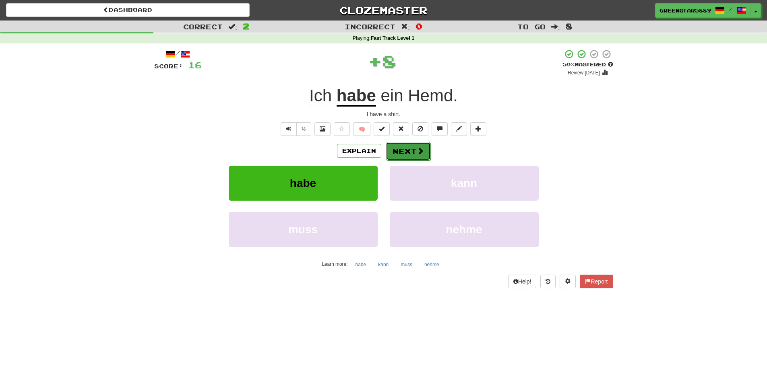
click at [405, 151] on button "Next" at bounding box center [408, 151] width 45 height 19
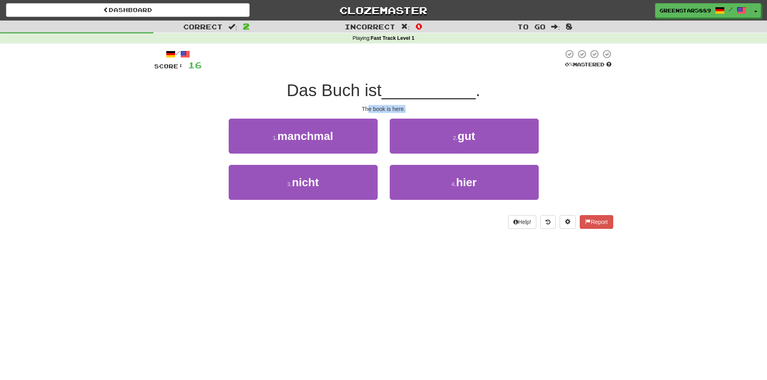
drag, startPoint x: 370, startPoint y: 107, endPoint x: 423, endPoint y: 110, distance: 54.0
click at [423, 110] on div "The book is here." at bounding box center [383, 109] width 459 height 8
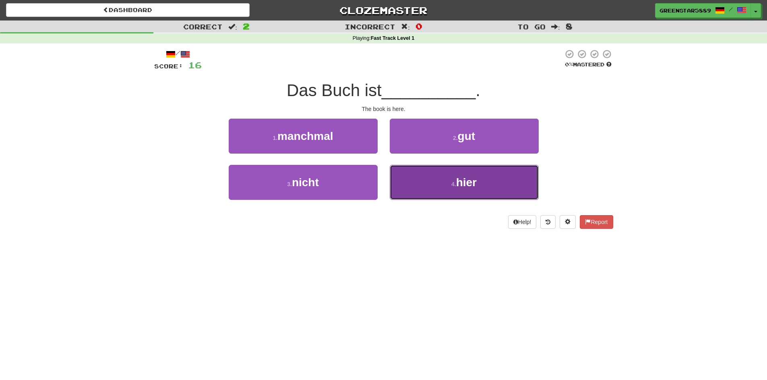
click at [434, 183] on button "4 . hier" at bounding box center [464, 182] width 149 height 35
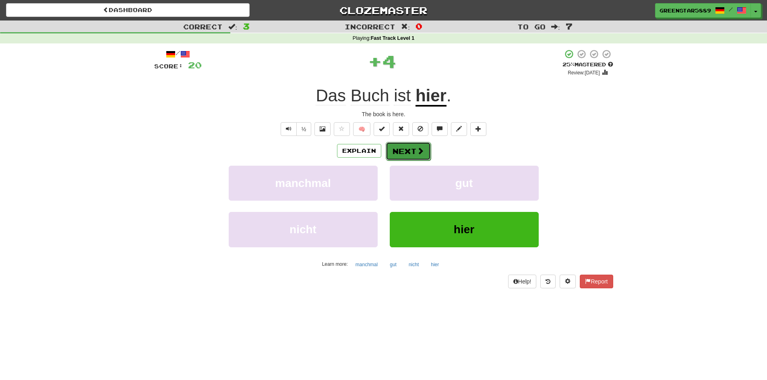
click at [419, 155] on span at bounding box center [420, 150] width 7 height 7
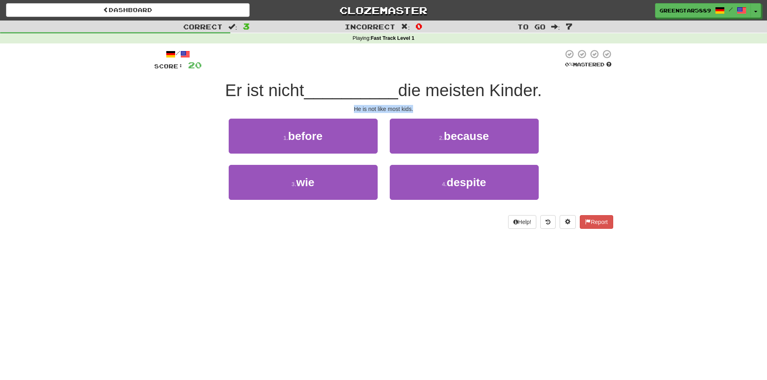
drag, startPoint x: 423, startPoint y: 107, endPoint x: 339, endPoint y: 107, distance: 84.9
click at [339, 107] on div "He is not like most kids." at bounding box center [383, 109] width 459 height 8
click at [338, 107] on div "He is not like most kids." at bounding box center [383, 109] width 459 height 8
drag, startPoint x: 418, startPoint y: 107, endPoint x: 339, endPoint y: 106, distance: 78.5
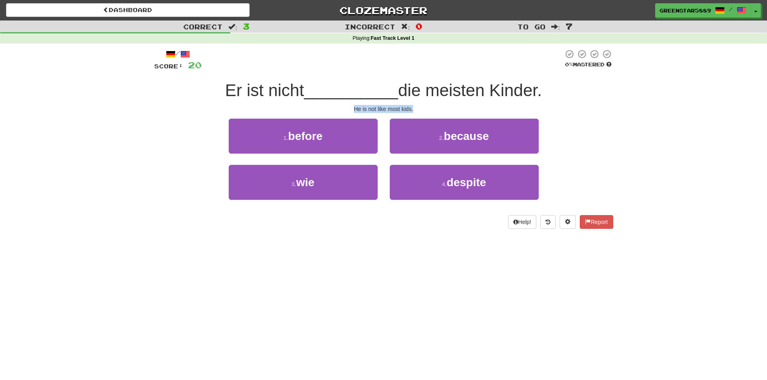
click at [339, 106] on div "He is not like most kids." at bounding box center [383, 109] width 459 height 8
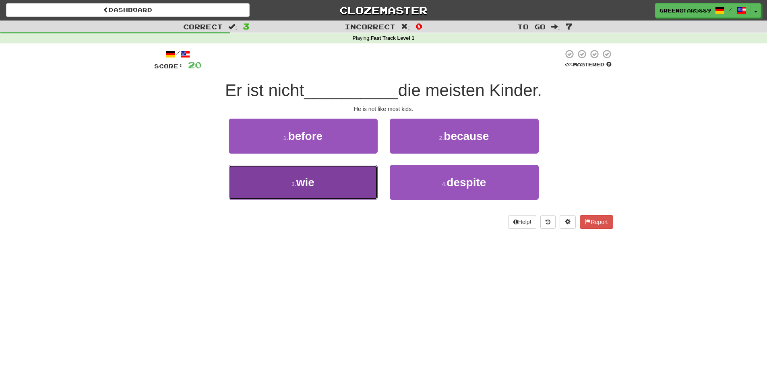
click at [332, 180] on button "3 . wie" at bounding box center [303, 182] width 149 height 35
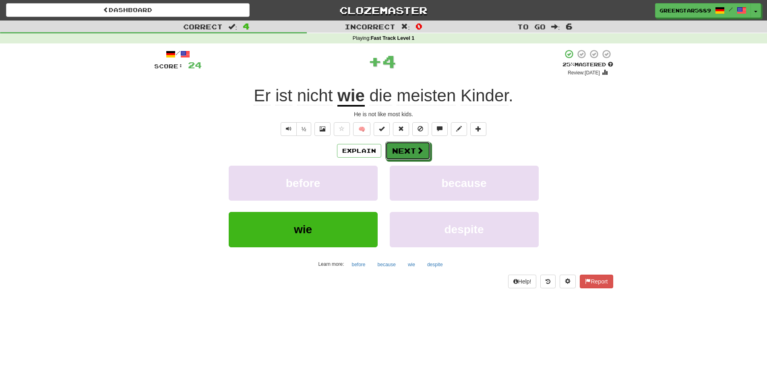
drag, startPoint x: 421, startPoint y: 157, endPoint x: 451, endPoint y: 153, distance: 30.0
click at [451, 153] on div "Explain Next" at bounding box center [383, 151] width 459 height 19
click at [420, 155] on span at bounding box center [420, 150] width 7 height 7
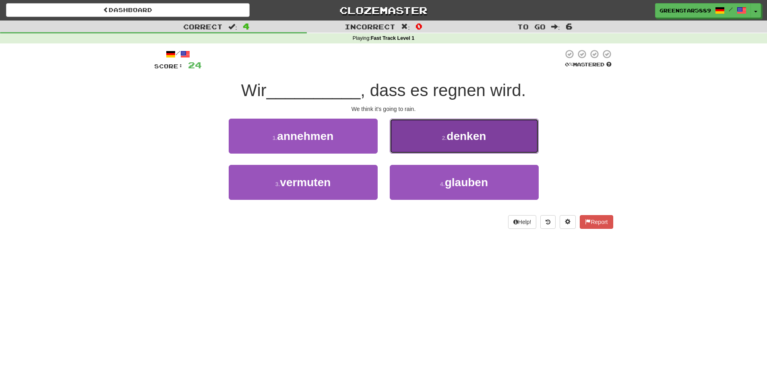
click at [445, 136] on small "2 ." at bounding box center [444, 138] width 5 height 6
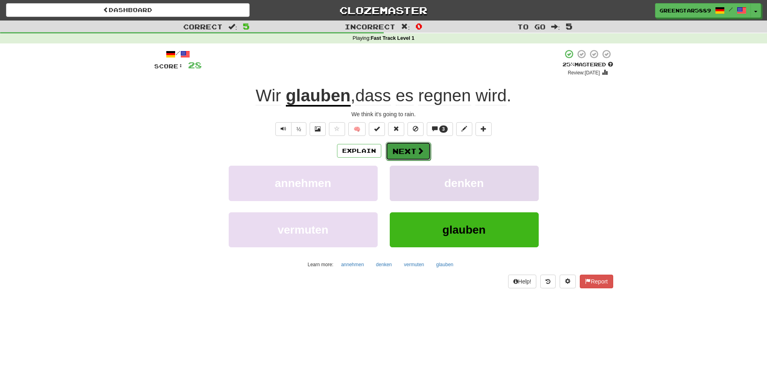
click at [407, 153] on button "Next" at bounding box center [408, 151] width 45 height 19
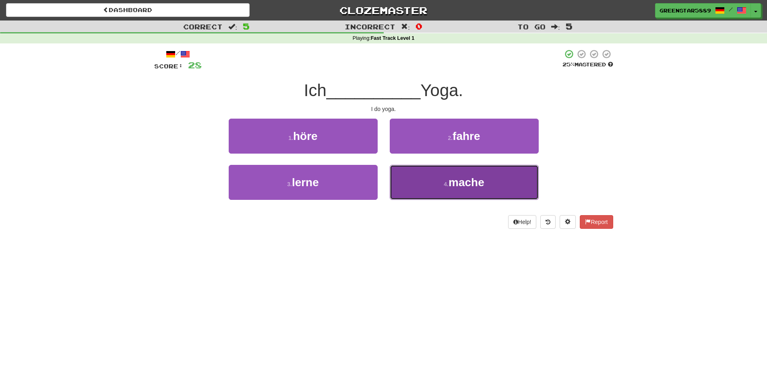
click at [438, 193] on button "4 . mache" at bounding box center [464, 182] width 149 height 35
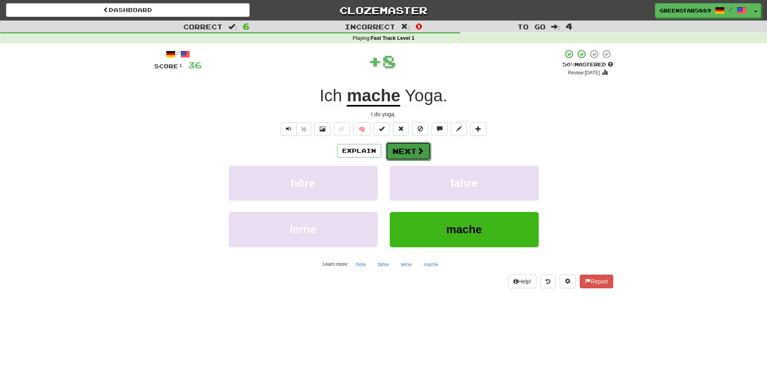
click at [414, 157] on button "Next" at bounding box center [408, 151] width 45 height 19
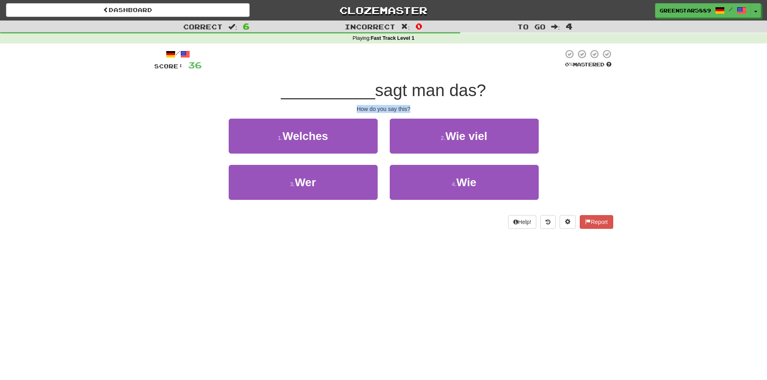
drag, startPoint x: 419, startPoint y: 109, endPoint x: 347, endPoint y: 105, distance: 71.8
click at [347, 105] on div "How do you say this?" at bounding box center [383, 109] width 459 height 8
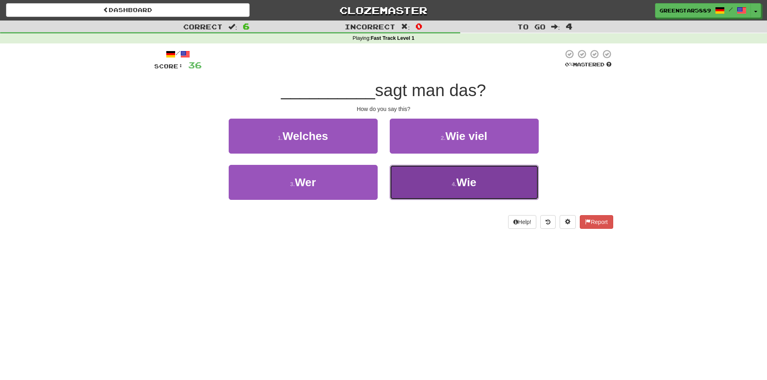
click at [428, 176] on button "4 . Wie" at bounding box center [464, 182] width 149 height 35
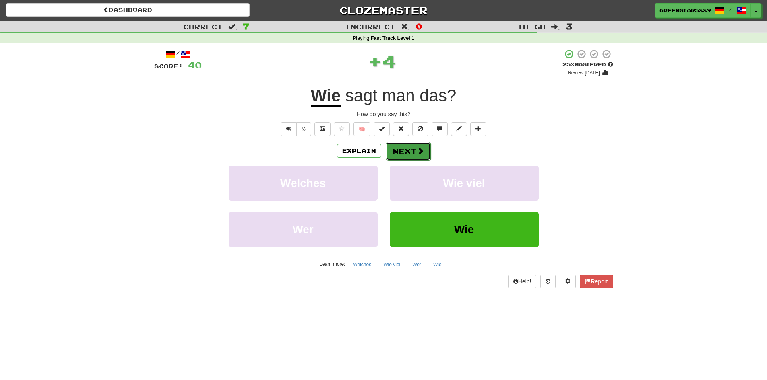
click at [408, 152] on button "Next" at bounding box center [408, 151] width 45 height 19
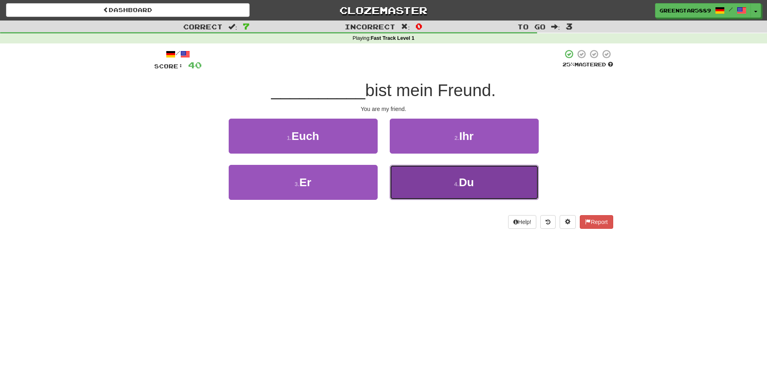
click at [416, 185] on button "4 . Du" at bounding box center [464, 182] width 149 height 35
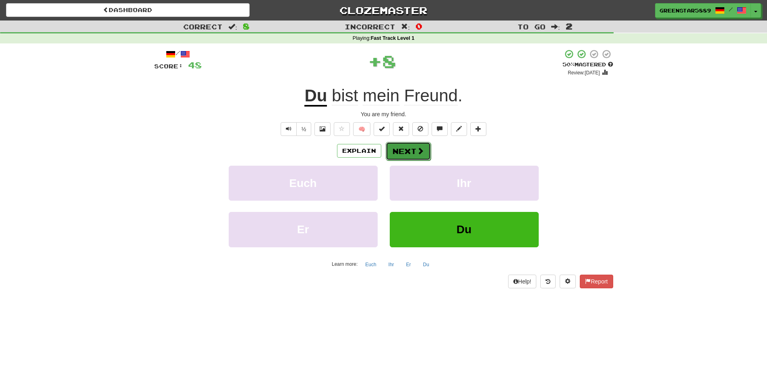
click at [407, 158] on button "Next" at bounding box center [408, 151] width 45 height 19
